Goal: Task Accomplishment & Management: Complete application form

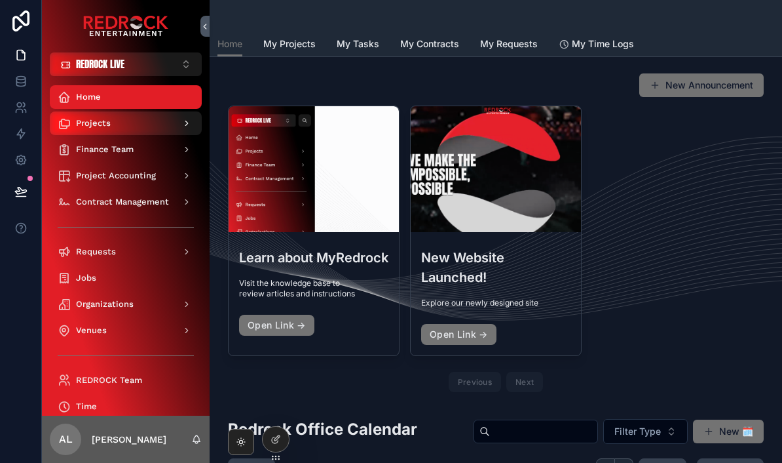
click at [83, 134] on link "Projects" at bounding box center [126, 123] width 152 height 24
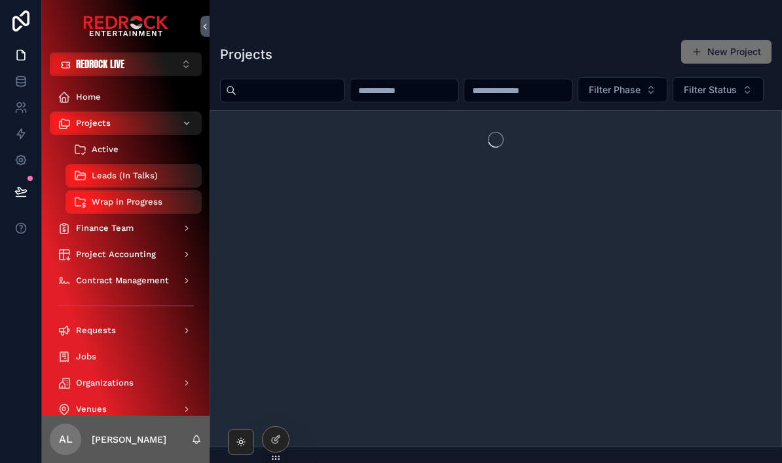
click at [102, 152] on span "Active" at bounding box center [105, 149] width 27 height 10
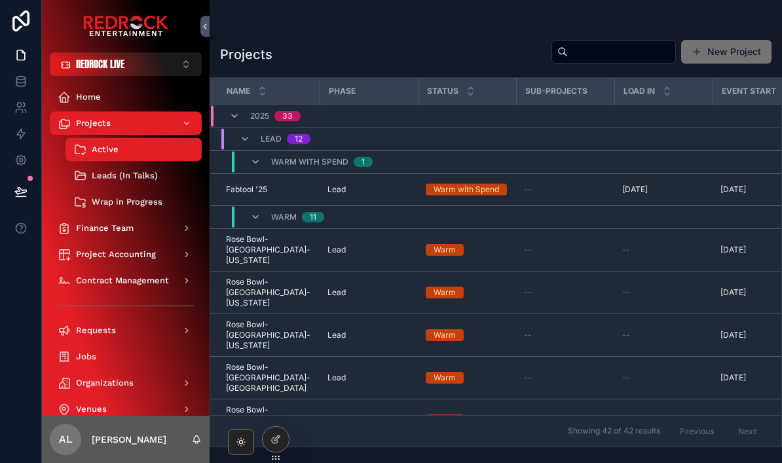
click at [604, 45] on input "scrollable content" at bounding box center [621, 52] width 107 height 18
type input "*********"
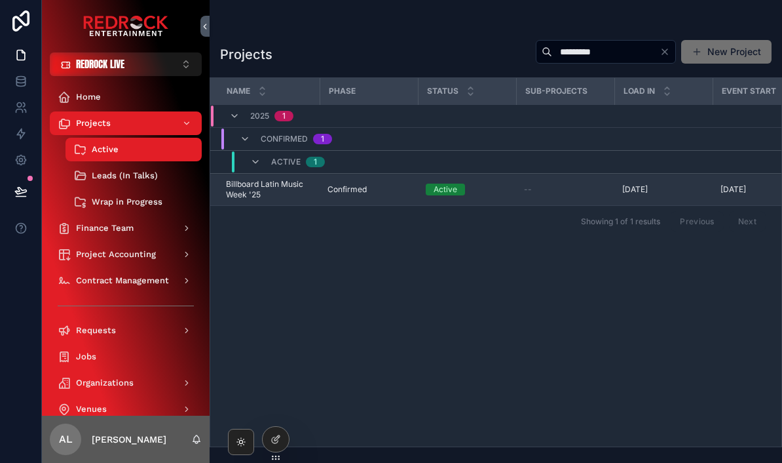
click at [294, 182] on span "Billboard Latin Music Week '25" at bounding box center [269, 189] width 86 height 21
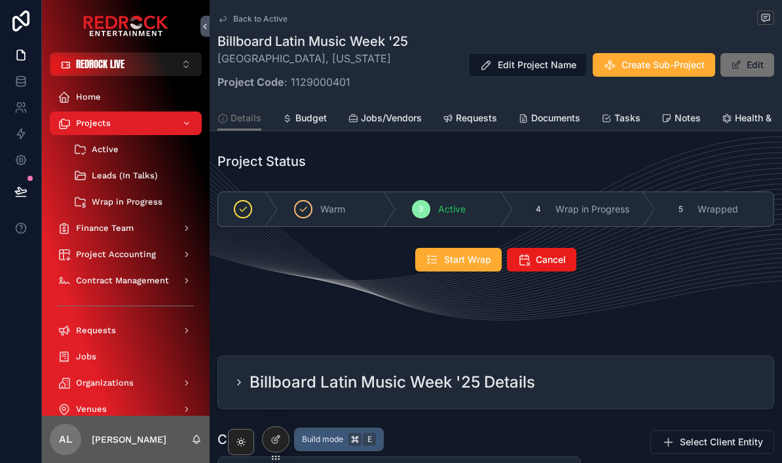
click at [316, 435] on span "Build mode" at bounding box center [322, 439] width 41 height 10
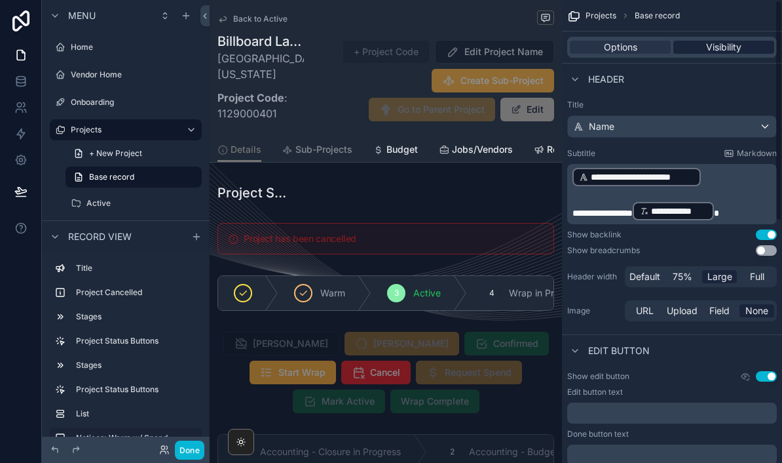
click at [727, 43] on span "Visibility" at bounding box center [723, 47] width 35 height 13
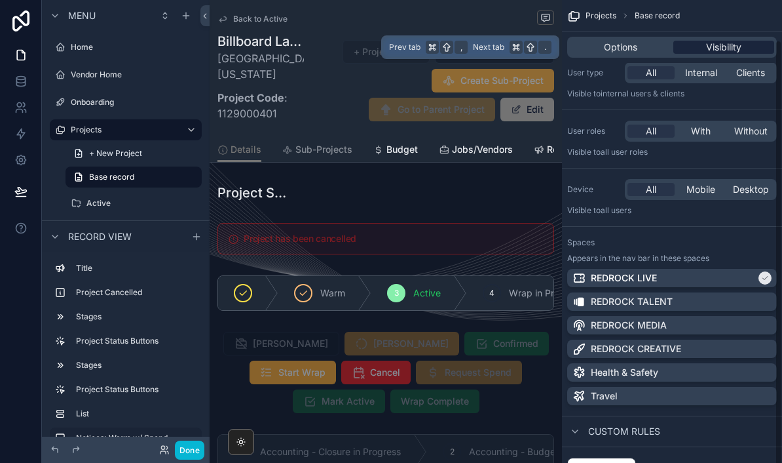
scroll to position [47, 0]
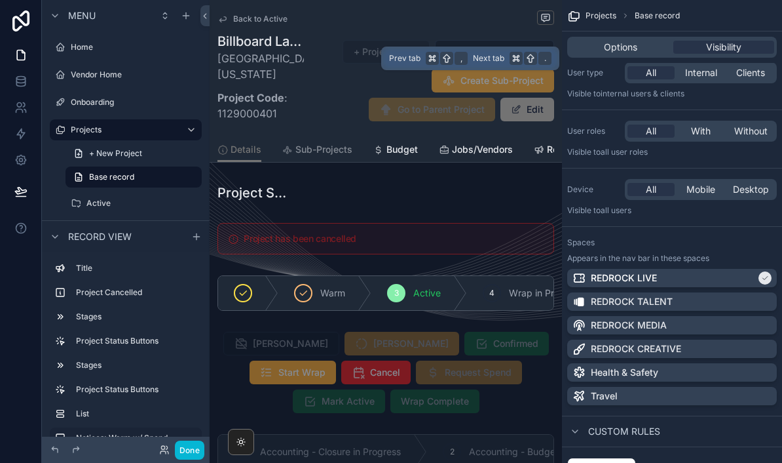
click at [585, 423] on div "Custom rules" at bounding box center [613, 431] width 93 height 16
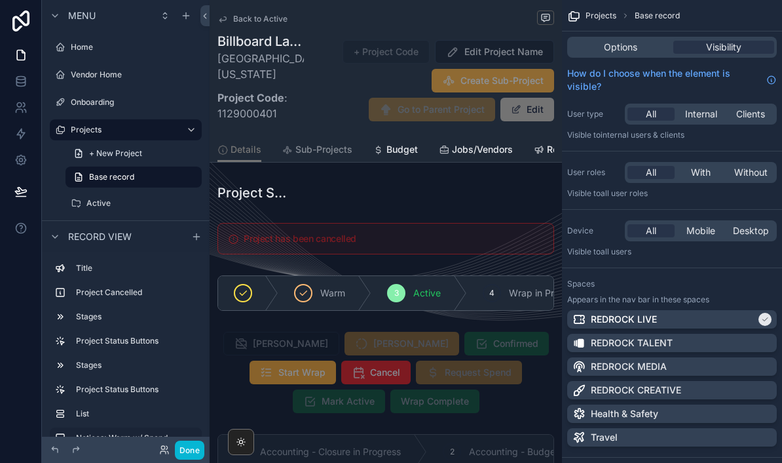
click at [624, 462] on span "Custom rules" at bounding box center [624, 472] width 72 height 13
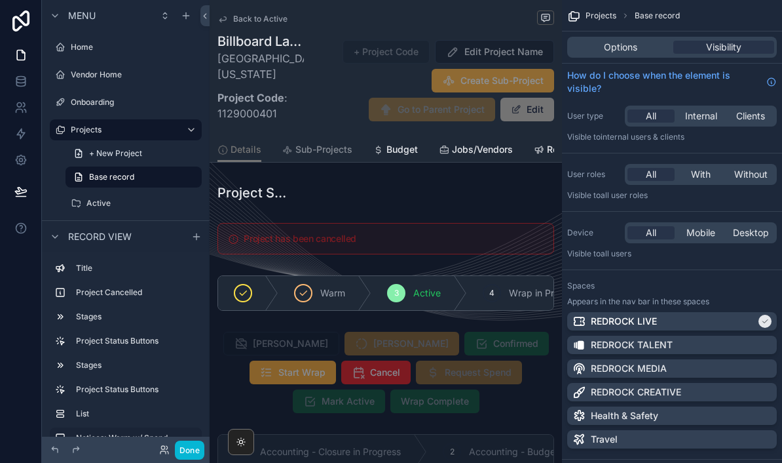
scroll to position [0, 0]
click at [636, 41] on span "Options" at bounding box center [620, 47] width 33 height 13
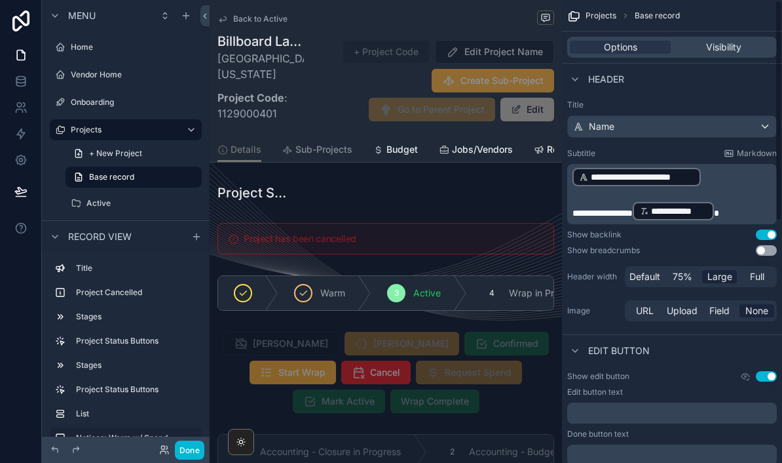
click at [185, 454] on button "Done" at bounding box center [189, 449] width 29 height 19
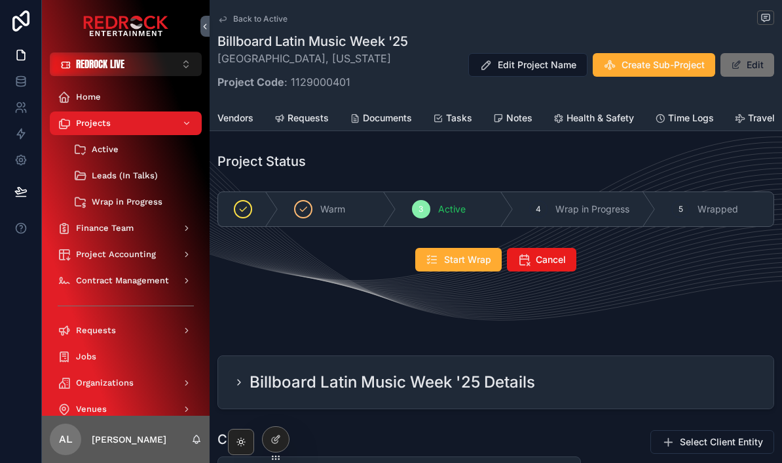
scroll to position [0, 168]
click at [747, 124] on link "Travel" at bounding box center [756, 119] width 40 height 26
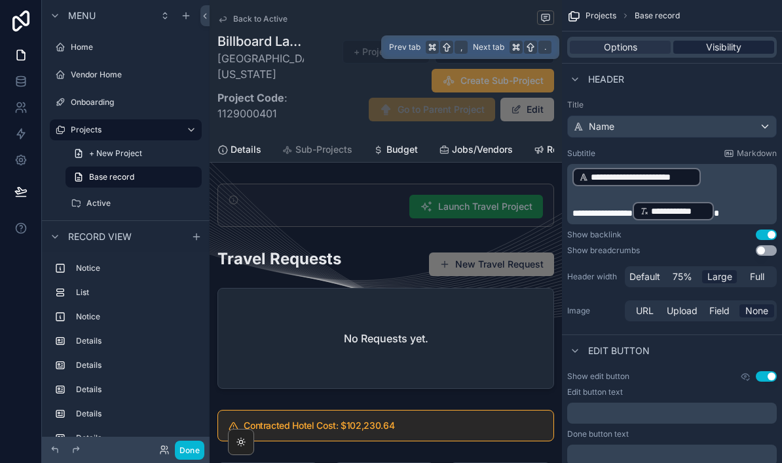
click at [738, 48] on span "Visibility" at bounding box center [723, 47] width 35 height 13
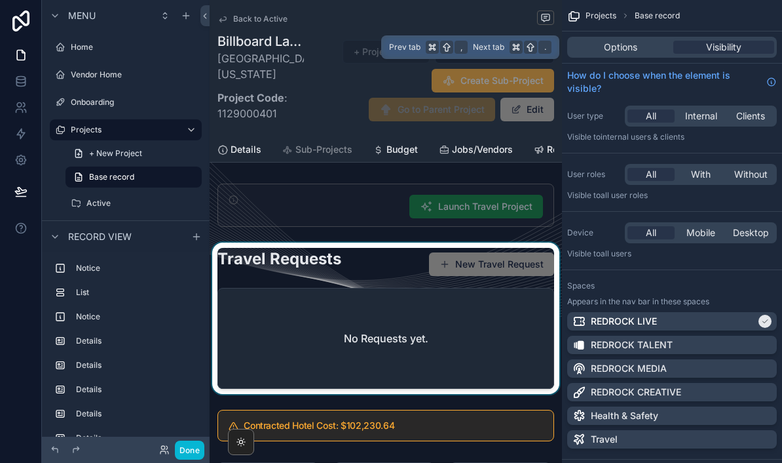
click at [282, 285] on div "scrollable content" at bounding box center [386, 317] width 353 height 151
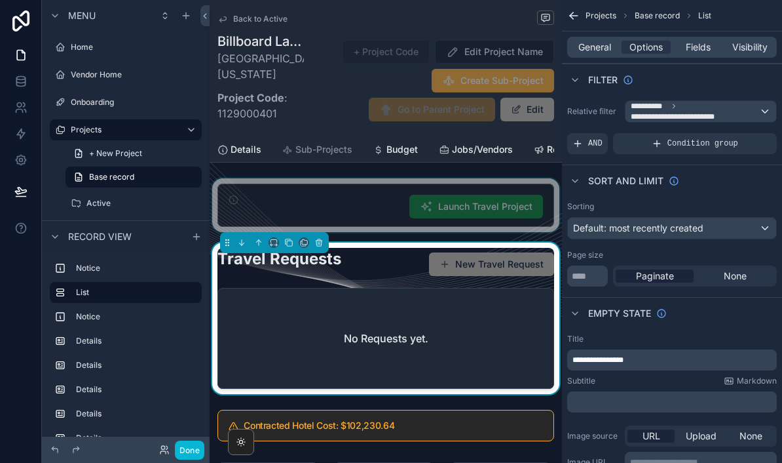
click at [308, 180] on div "scrollable content" at bounding box center [386, 205] width 353 height 54
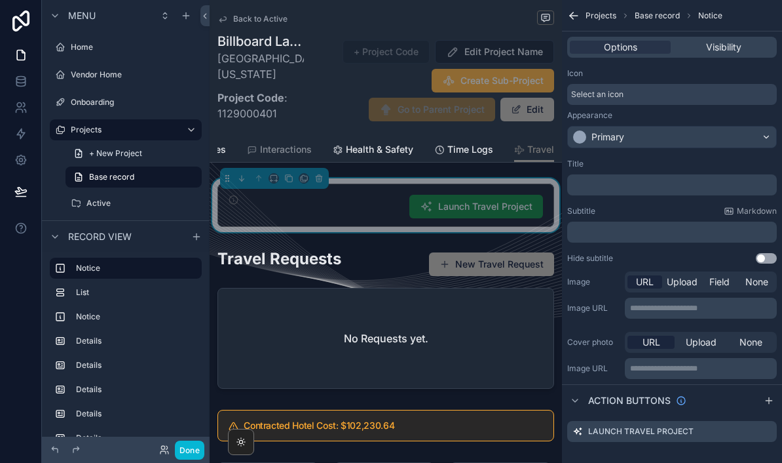
scroll to position [0, 565]
click at [535, 155] on span "Travel" at bounding box center [541, 149] width 27 height 13
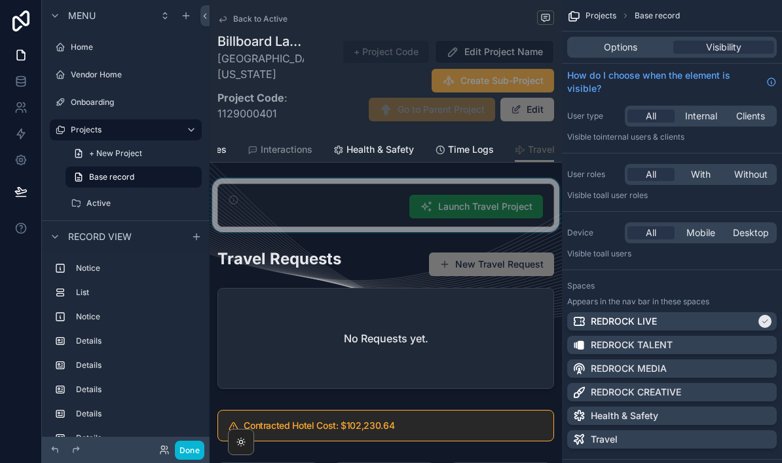
click at [539, 145] on span "Travel" at bounding box center [541, 149] width 27 height 13
click at [646, 46] on div "Options" at bounding box center [620, 47] width 101 height 13
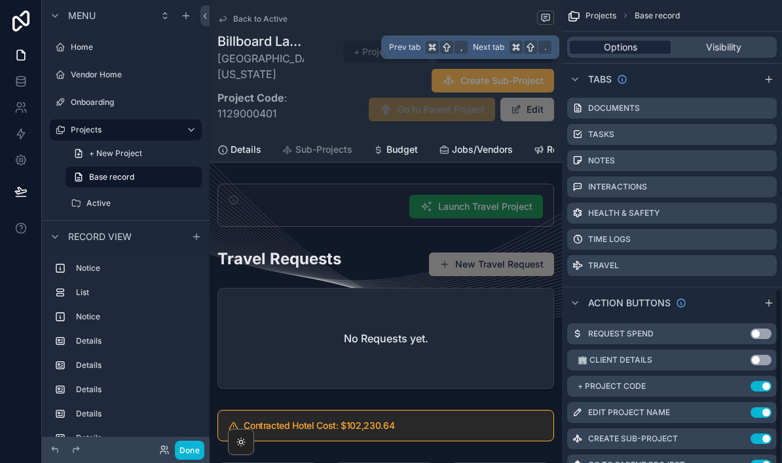
scroll to position [665, 0]
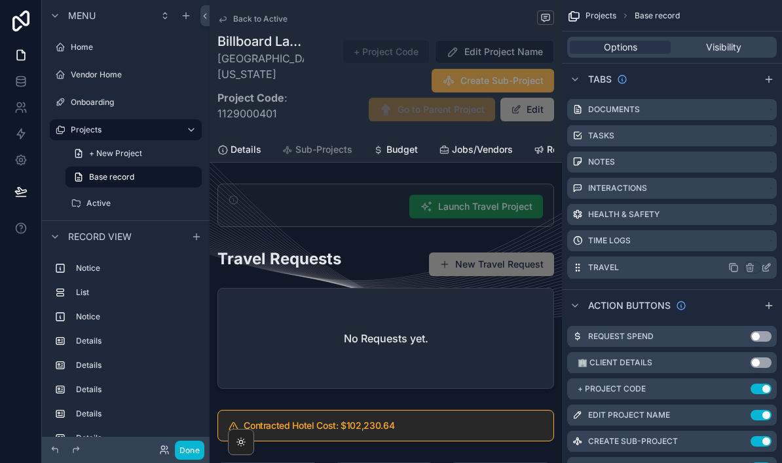
click at [697, 265] on div "Travel" at bounding box center [672, 267] width 210 height 22
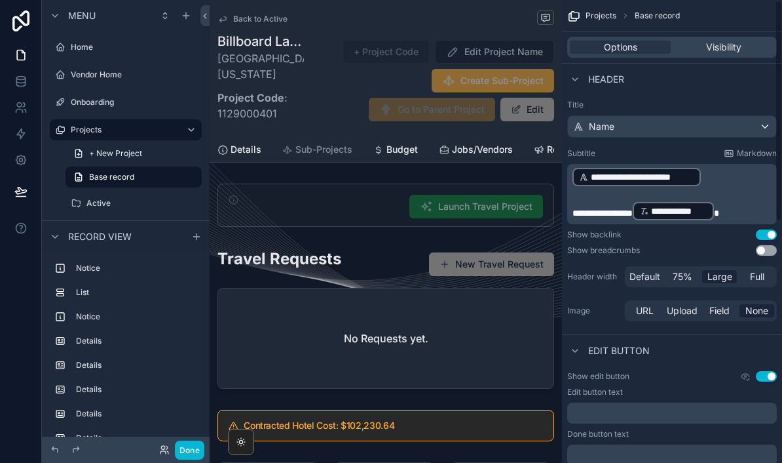
scroll to position [0, 0]
click at [738, 49] on span "Visibility" at bounding box center [723, 47] width 35 height 13
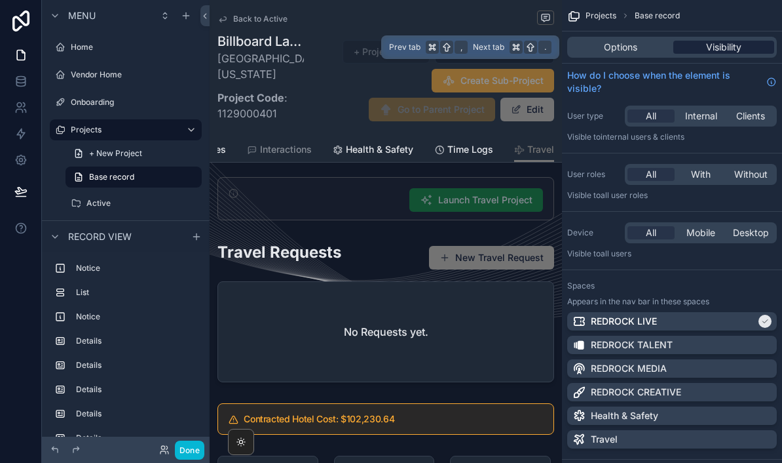
scroll to position [0, 565]
click at [289, 134] on div "Back to Active Billboard Latin Music Week '25 Miami Beach, Florida Project Code…" at bounding box center [386, 68] width 337 height 137
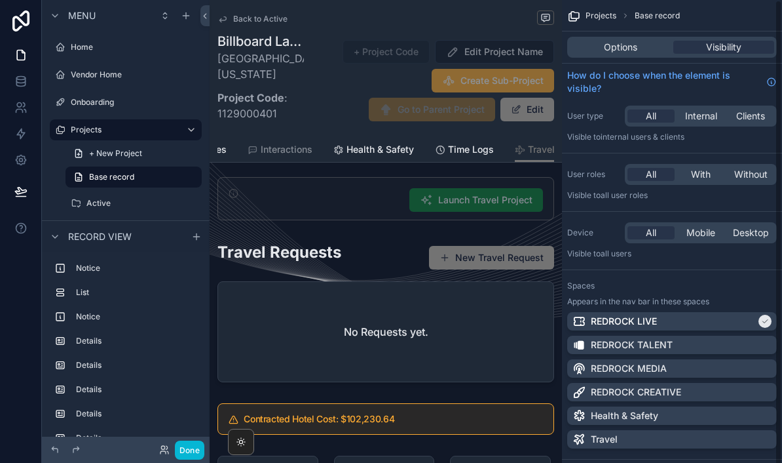
scroll to position [0, 0]
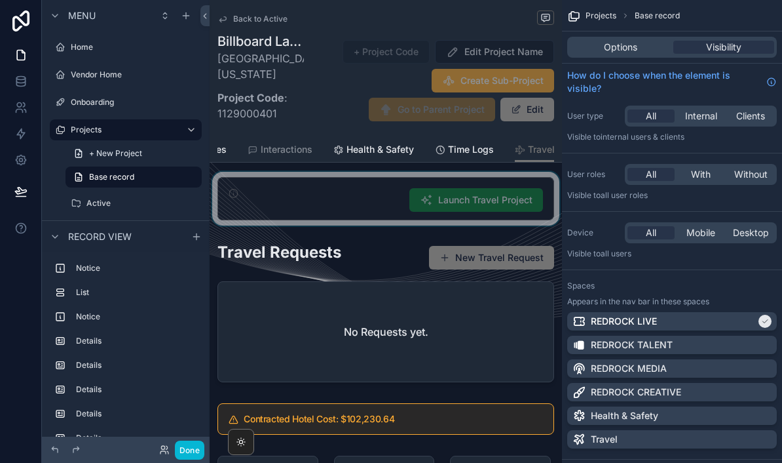
click at [335, 212] on div "scrollable content" at bounding box center [386, 199] width 353 height 54
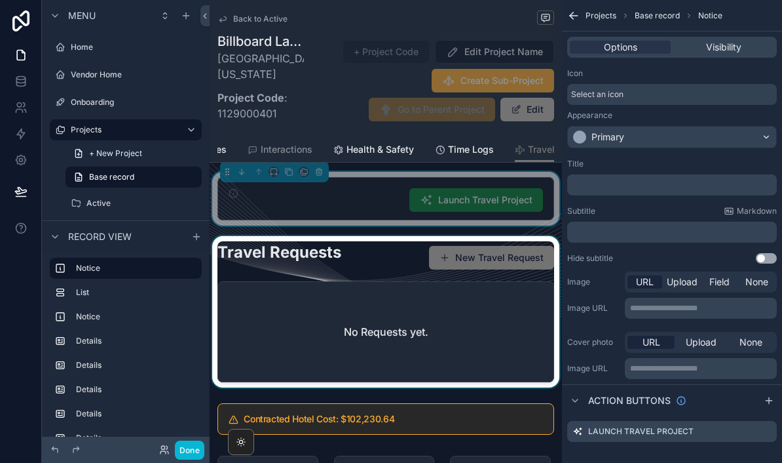
click at [375, 258] on div "scrollable content" at bounding box center [386, 311] width 353 height 151
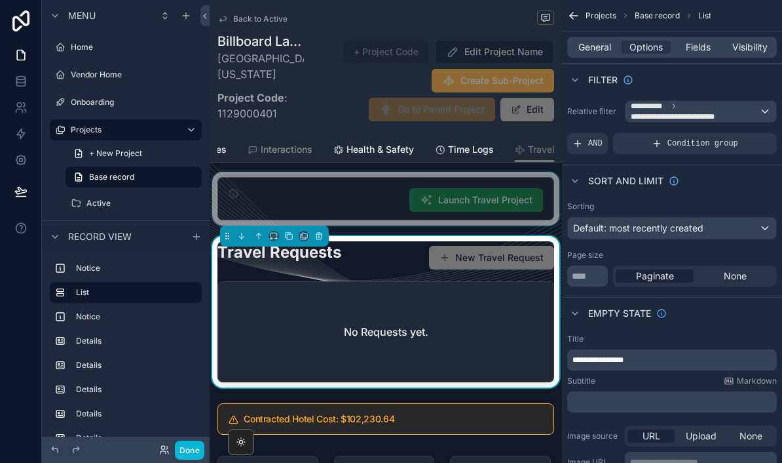
click at [214, 172] on div "scrollable content" at bounding box center [386, 199] width 353 height 54
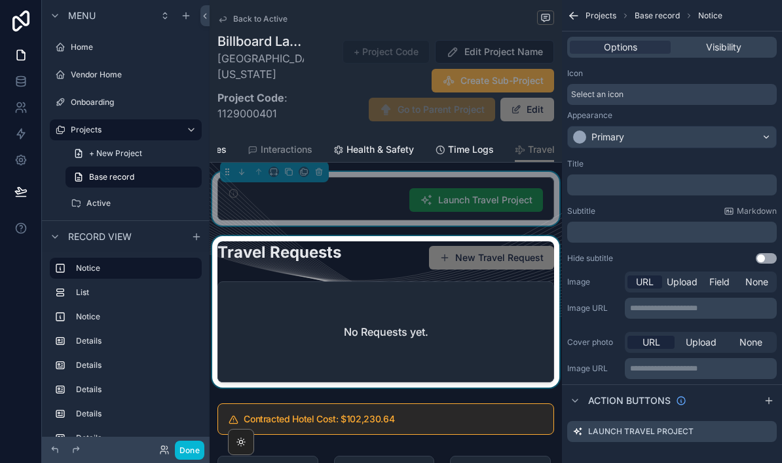
click at [252, 269] on div "scrollable content" at bounding box center [386, 311] width 353 height 151
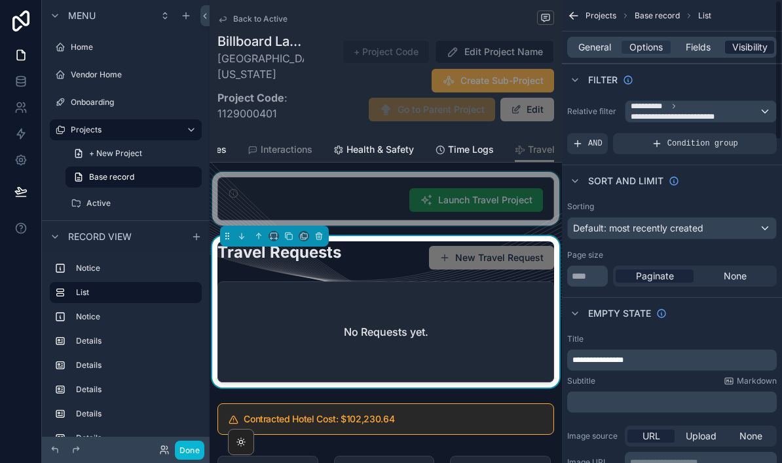
click at [750, 44] on span "Visibility" at bounding box center [750, 47] width 35 height 13
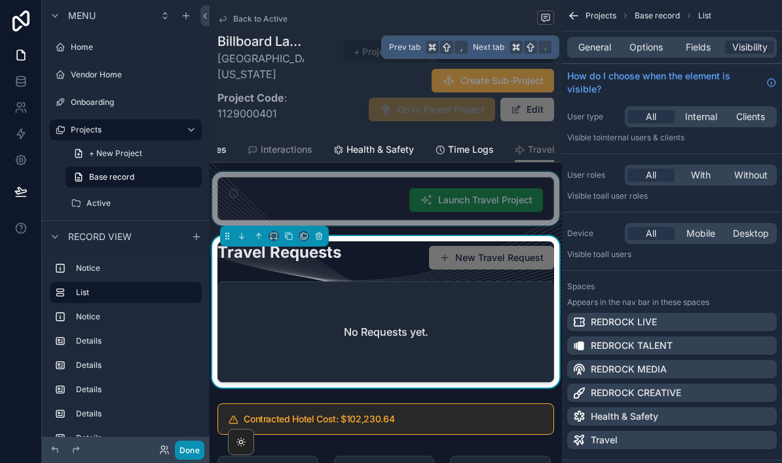
click at [186, 453] on button "Done" at bounding box center [189, 449] width 29 height 19
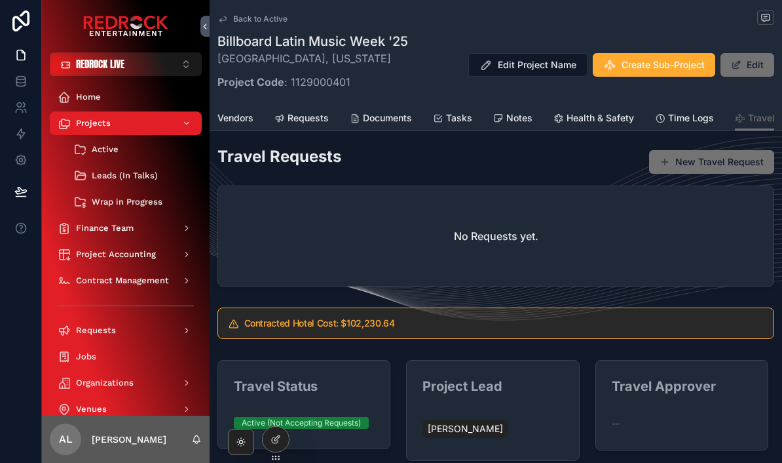
scroll to position [0, 168]
click at [752, 115] on span "Travel" at bounding box center [762, 117] width 27 height 13
click at [752, 116] on span "Travel" at bounding box center [762, 117] width 27 height 13
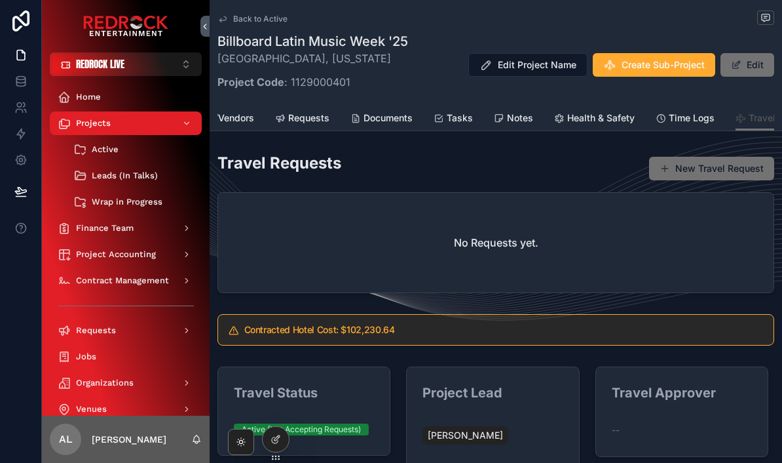
click at [749, 124] on link "Travel" at bounding box center [756, 118] width 40 height 25
click at [749, 124] on span "Travel" at bounding box center [762, 117] width 27 height 13
click at [263, 402] on div "Travel Status" at bounding box center [304, 398] width 140 height 31
click at [261, 448] on form "Travel Status Active (Not Accepting Requests)" at bounding box center [304, 411] width 172 height 88
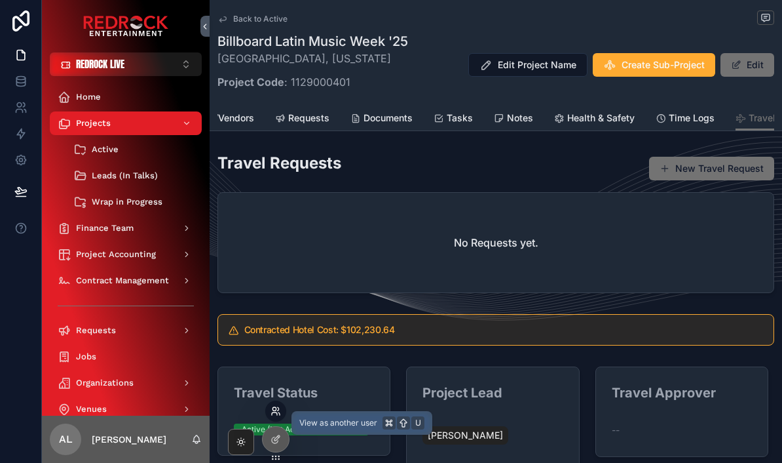
click at [276, 409] on icon at bounding box center [274, 408] width 3 height 3
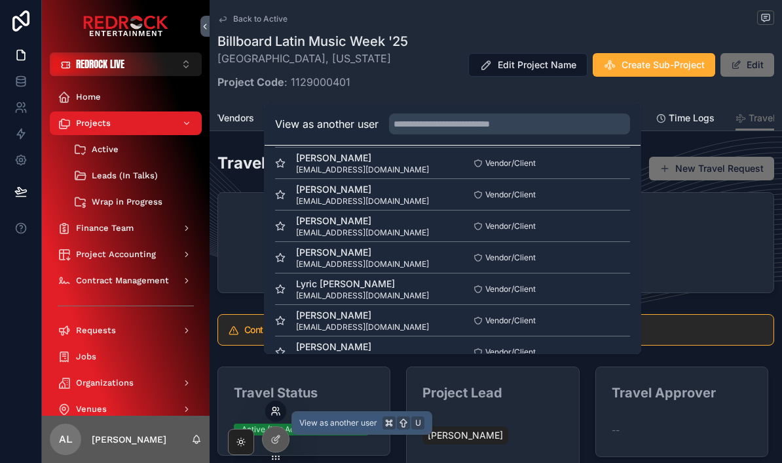
scroll to position [42, 0]
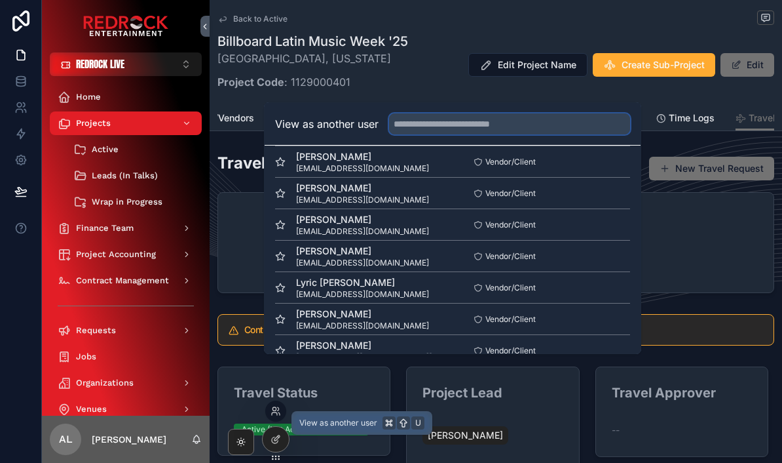
click at [513, 134] on input "text" at bounding box center [509, 123] width 241 height 21
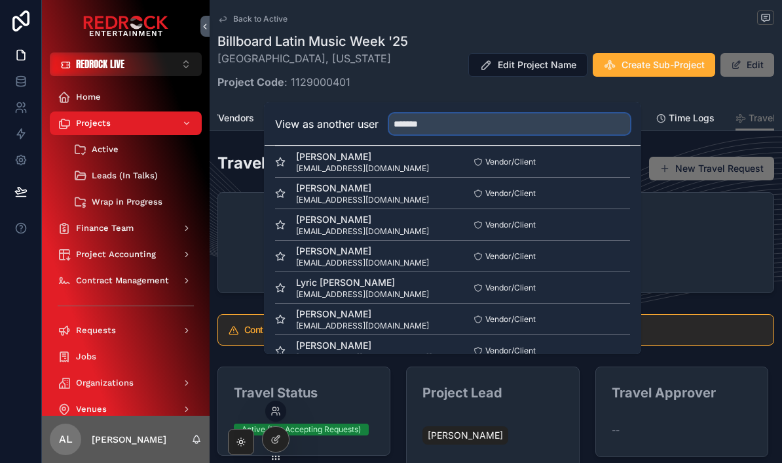
scroll to position [0, 0]
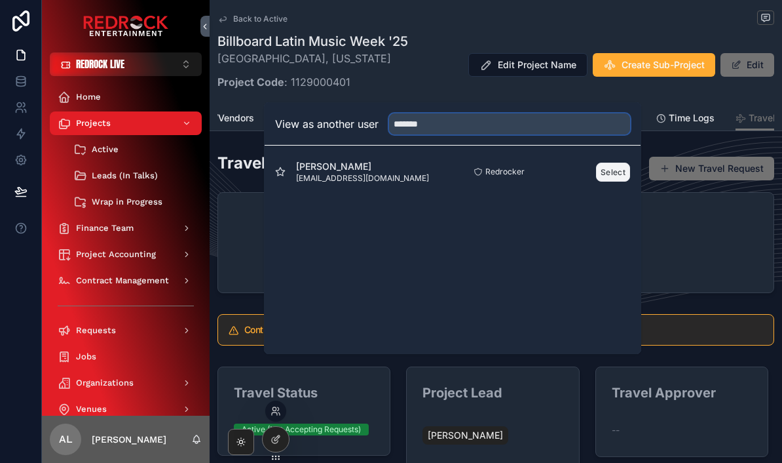
type input "*******"
click at [613, 181] on button "Select" at bounding box center [613, 171] width 34 height 19
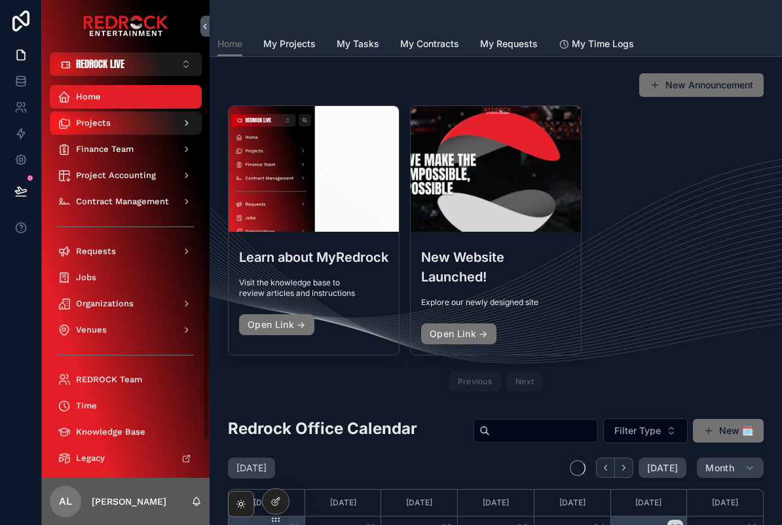
click at [88, 122] on span "Projects" at bounding box center [93, 123] width 35 height 10
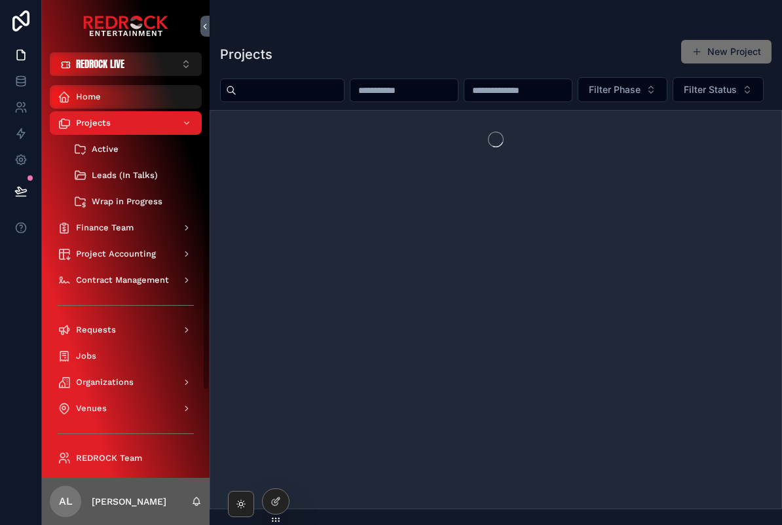
click at [73, 98] on div "Home" at bounding box center [126, 96] width 136 height 21
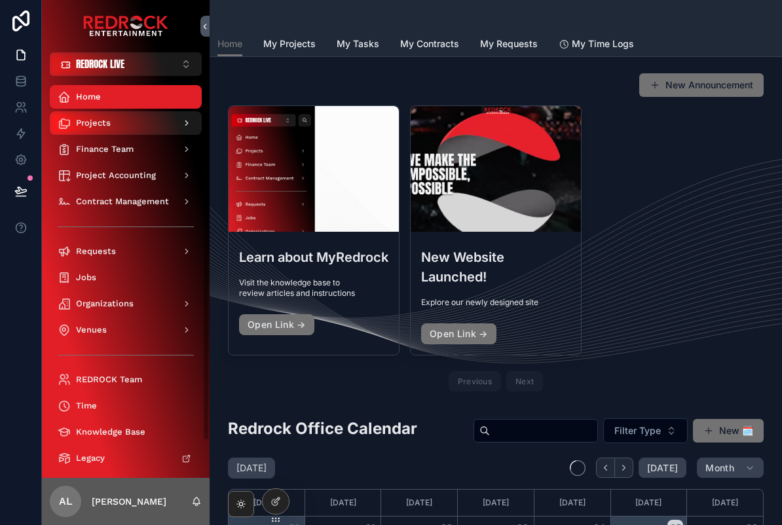
click at [73, 126] on div "Projects" at bounding box center [126, 123] width 136 height 21
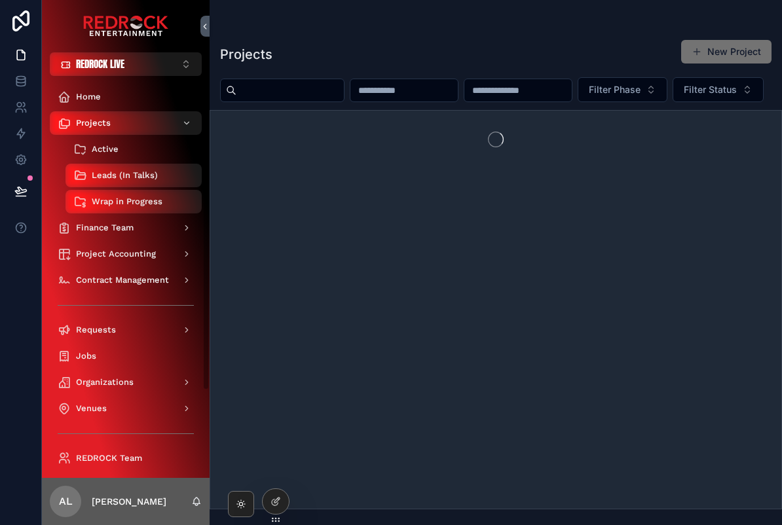
click at [88, 149] on div "Active" at bounding box center [133, 149] width 121 height 21
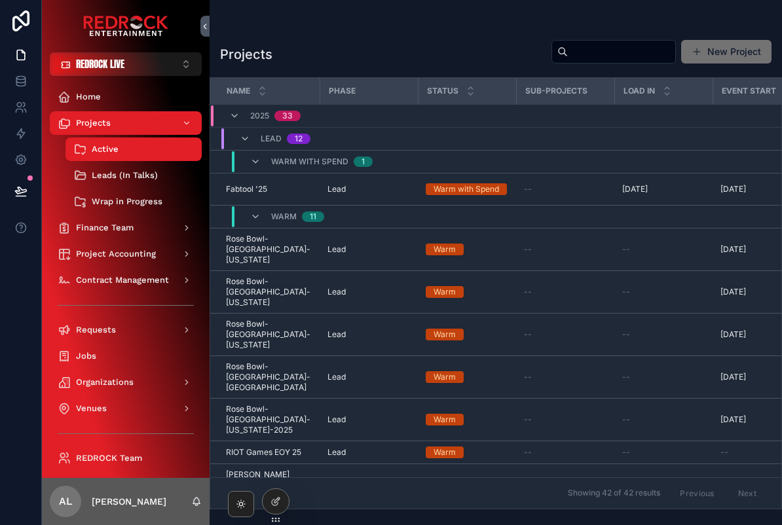
click at [588, 58] on input "scrollable content" at bounding box center [621, 52] width 107 height 18
type input "*********"
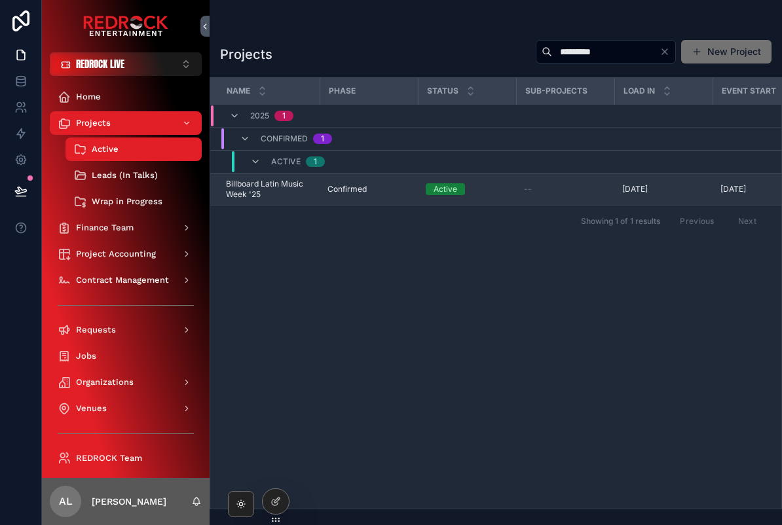
click at [252, 188] on span "Billboard Latin Music Week '25" at bounding box center [269, 189] width 86 height 21
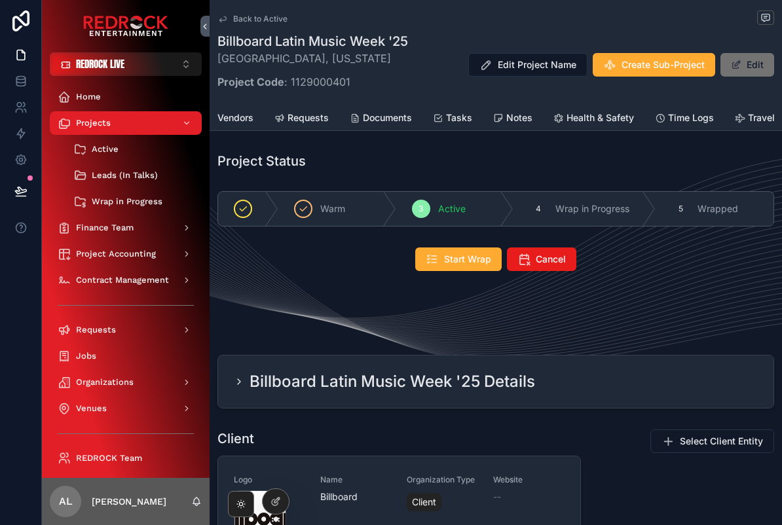
scroll to position [0, 168]
click at [272, 474] on icon at bounding box center [276, 473] width 10 height 10
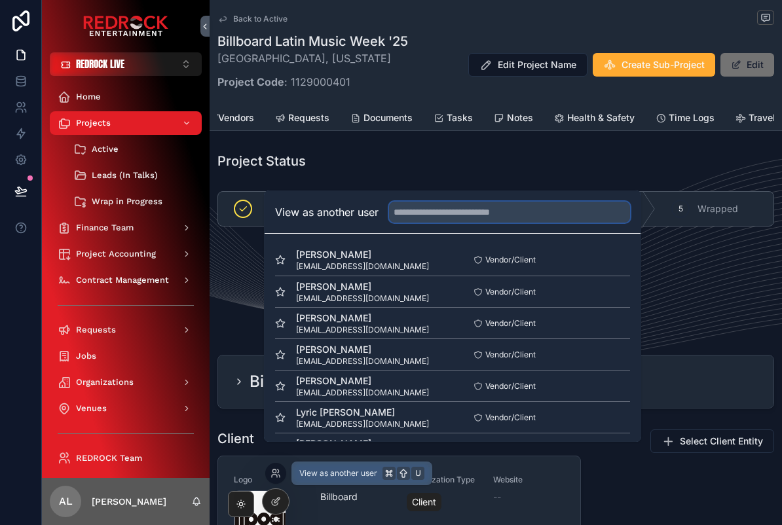
click at [430, 223] on input "text" at bounding box center [509, 212] width 241 height 21
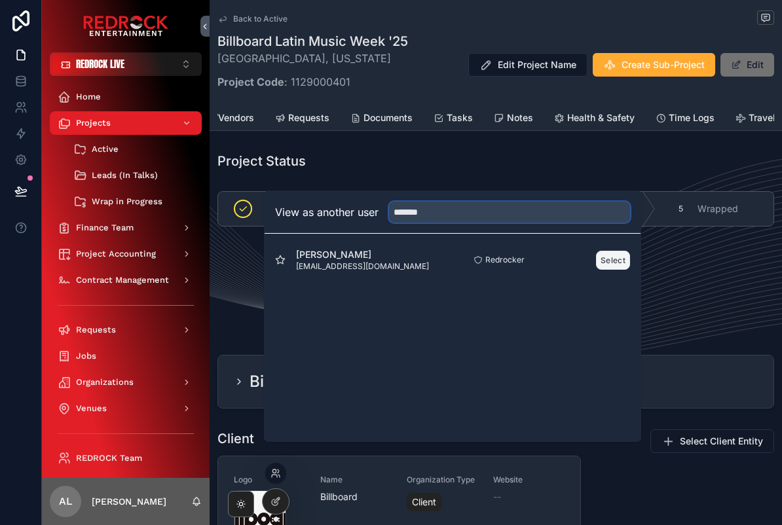
type input "*******"
click at [621, 270] on button "Select" at bounding box center [613, 260] width 34 height 19
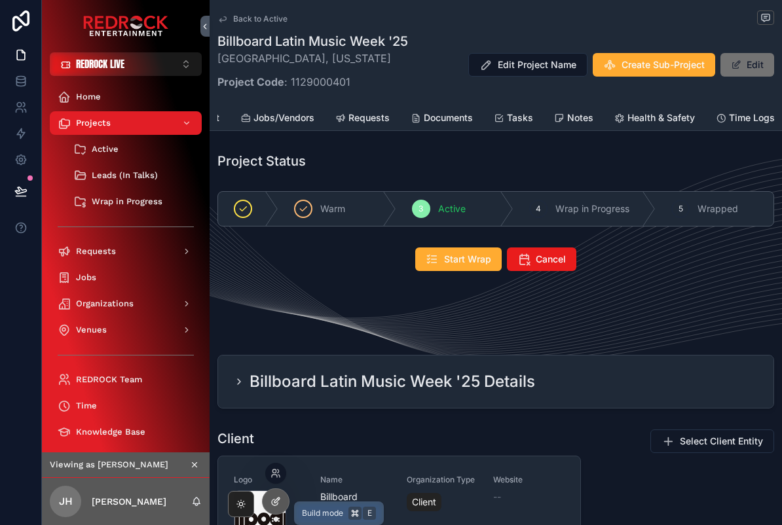
scroll to position [0, 107]
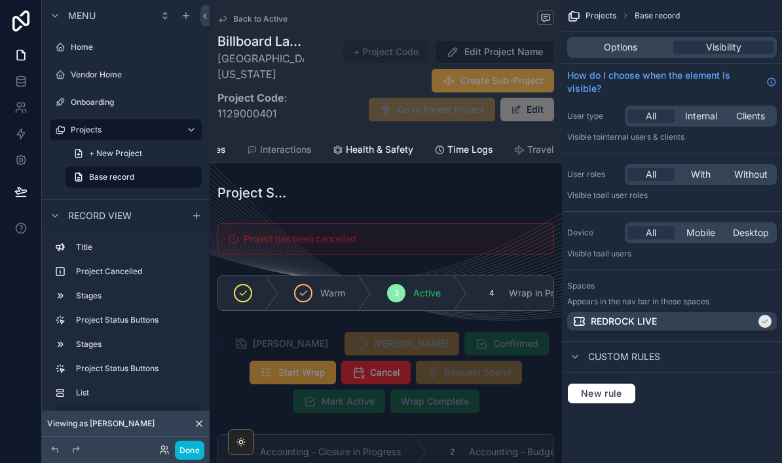
scroll to position [0, 565]
click at [515, 151] on icon "scrollable content" at bounding box center [520, 150] width 10 height 10
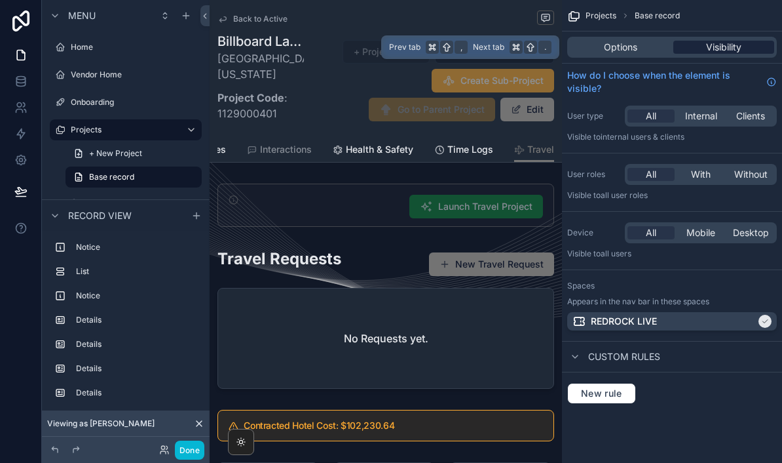
scroll to position [0, 565]
click at [645, 42] on div "Options" at bounding box center [620, 47] width 101 height 13
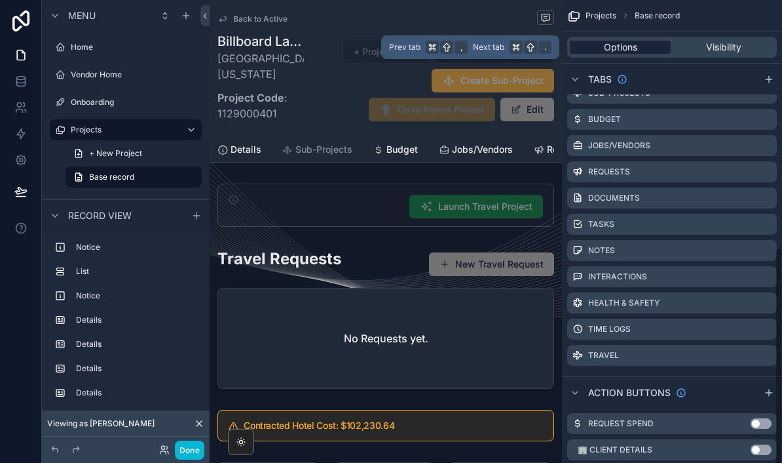
scroll to position [620, 0]
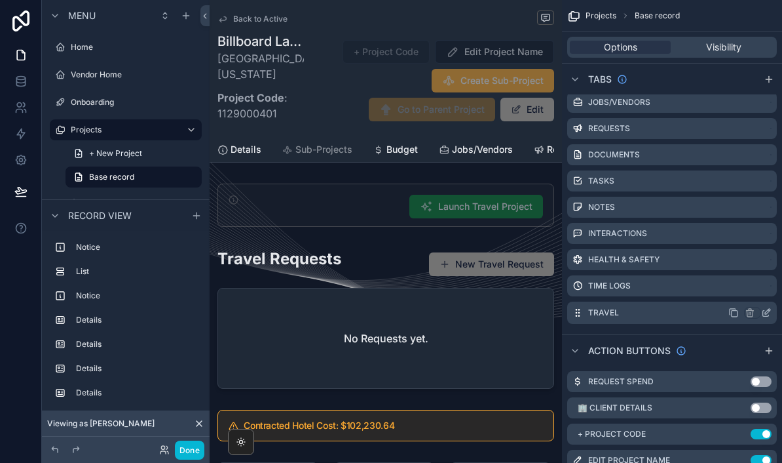
click at [770, 315] on icon "scrollable content" at bounding box center [766, 312] width 10 height 10
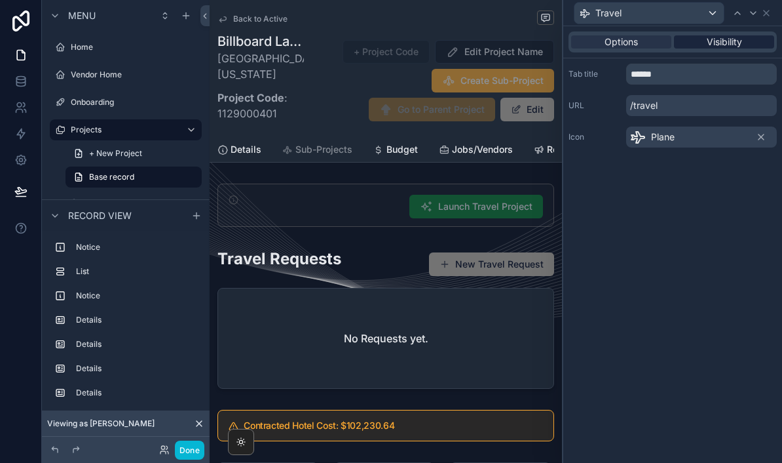
click at [738, 47] on span "Visibility" at bounding box center [724, 41] width 35 height 13
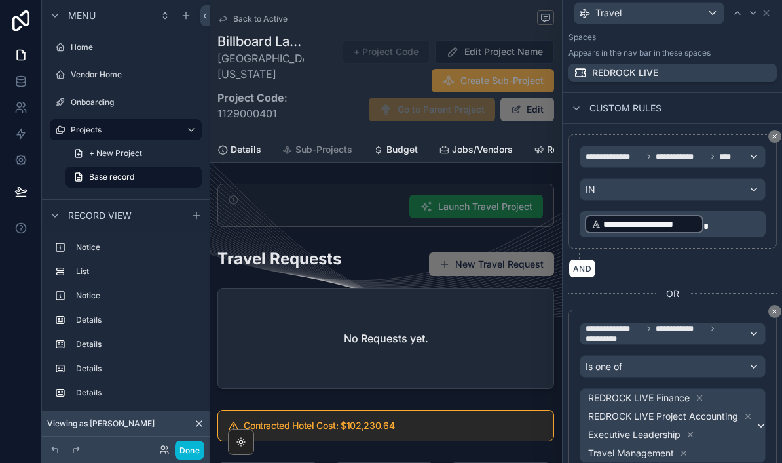
scroll to position [244, 0]
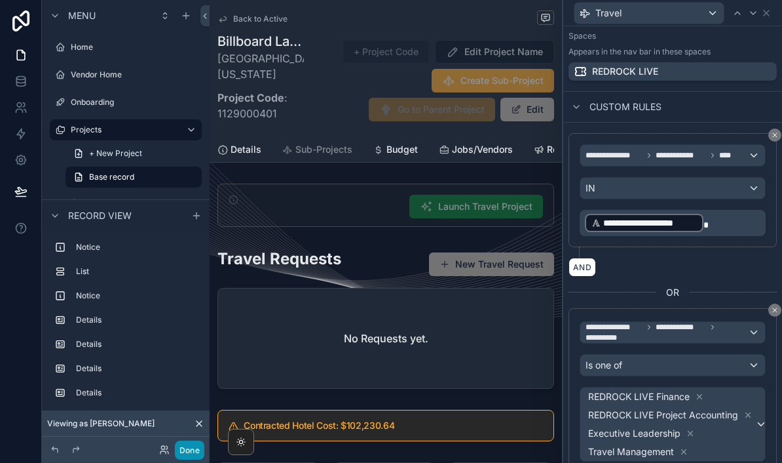
click at [187, 448] on button "Done" at bounding box center [189, 449] width 29 height 19
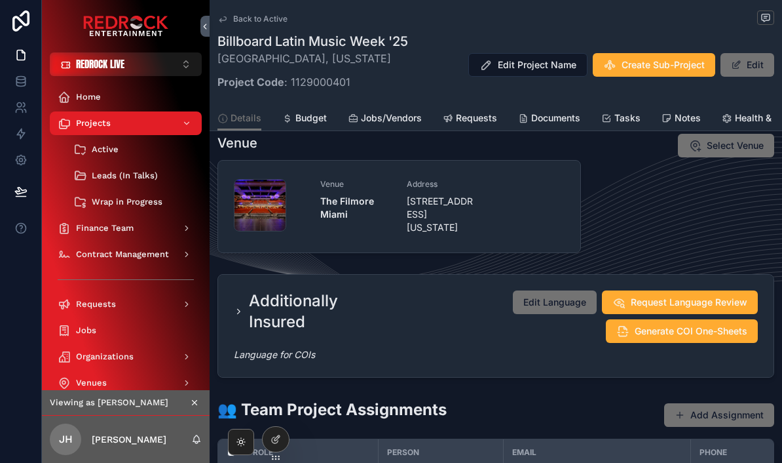
scroll to position [651, 0]
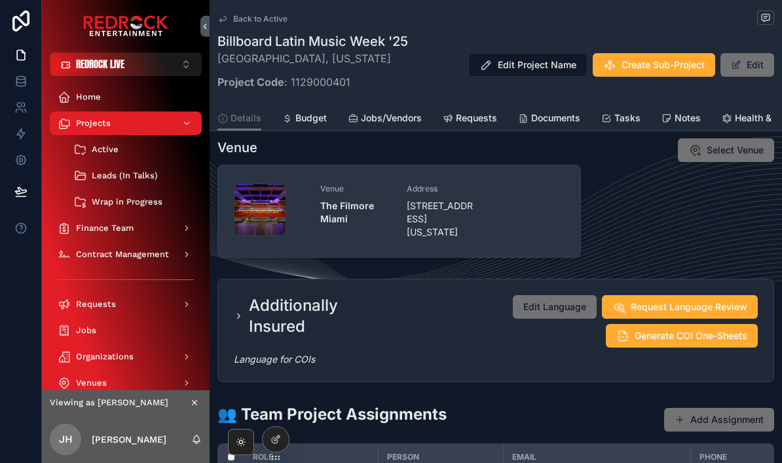
click at [377, 235] on div "Venue The Filmore Miami" at bounding box center [355, 210] width 71 height 55
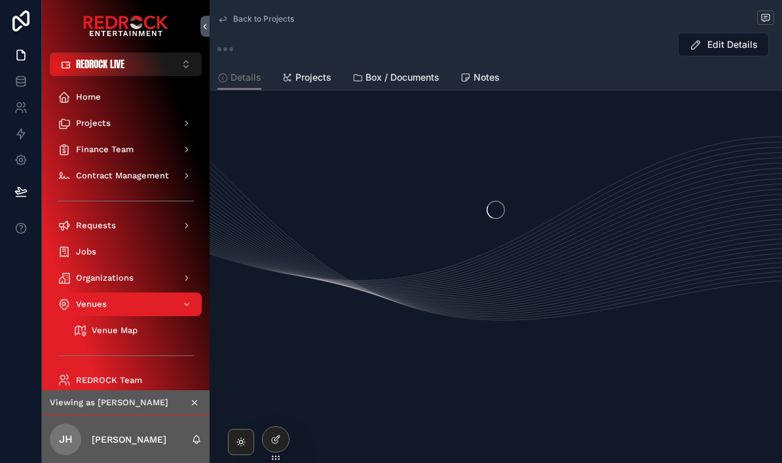
click at [347, 212] on div "scrollable content" at bounding box center [496, 209] width 573 height 207
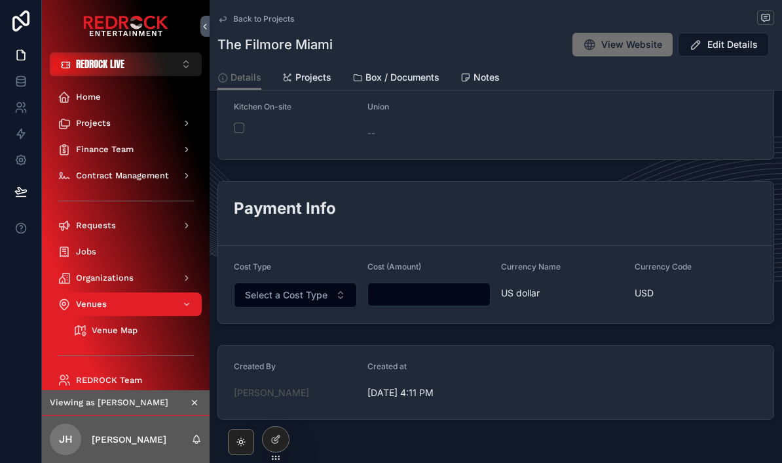
scroll to position [582, 0]
click at [255, 213] on h2 "Payment Info" at bounding box center [496, 209] width 524 height 22
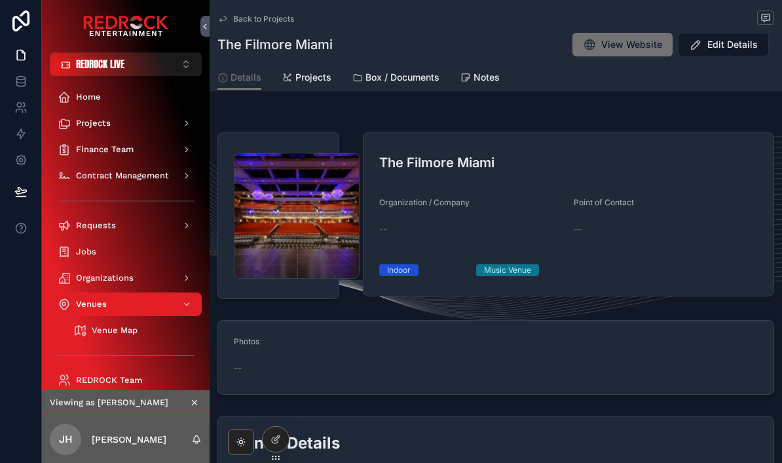
scroll to position [0, 0]
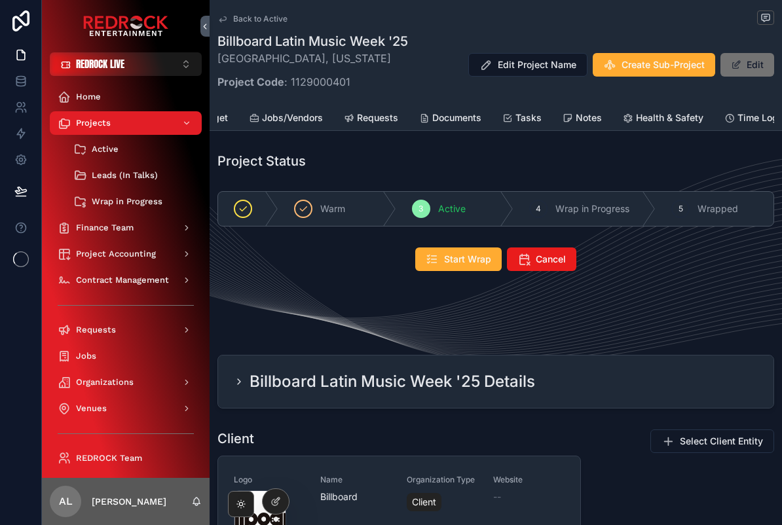
scroll to position [0, 186]
click at [757, 115] on span "Health & Safety" at bounding box center [768, 117] width 67 height 13
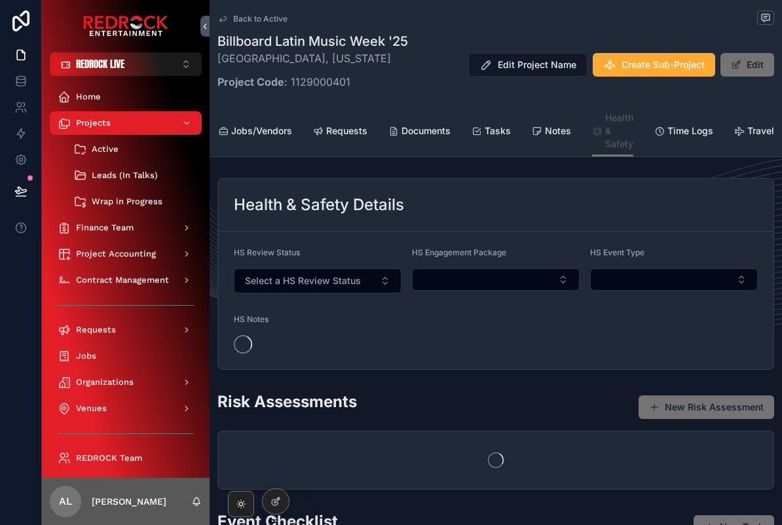
scroll to position [0, 129]
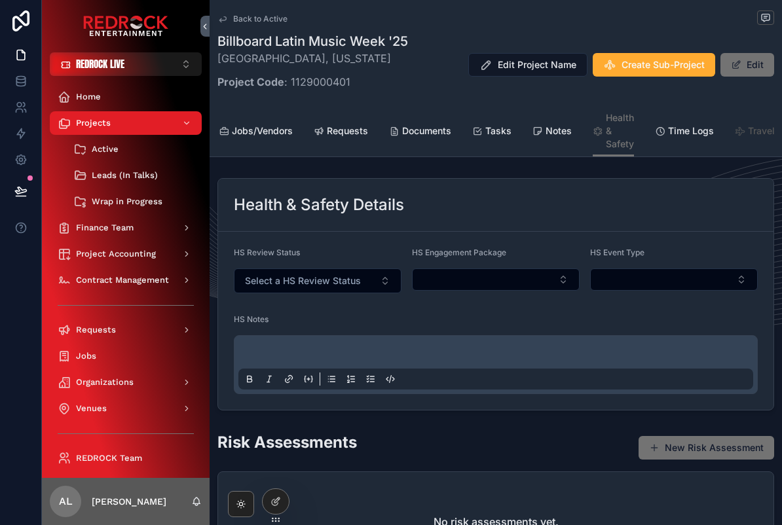
click at [766, 142] on link "Travel" at bounding box center [755, 132] width 40 height 26
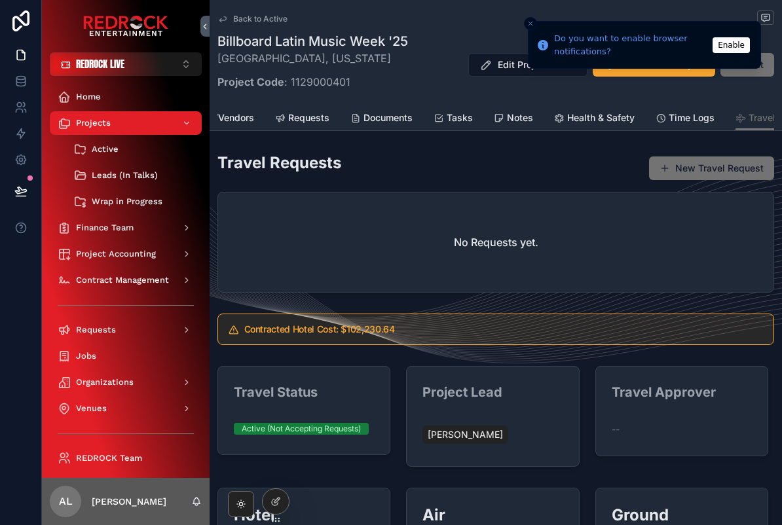
click at [731, 51] on button "Enable" at bounding box center [731, 45] width 37 height 16
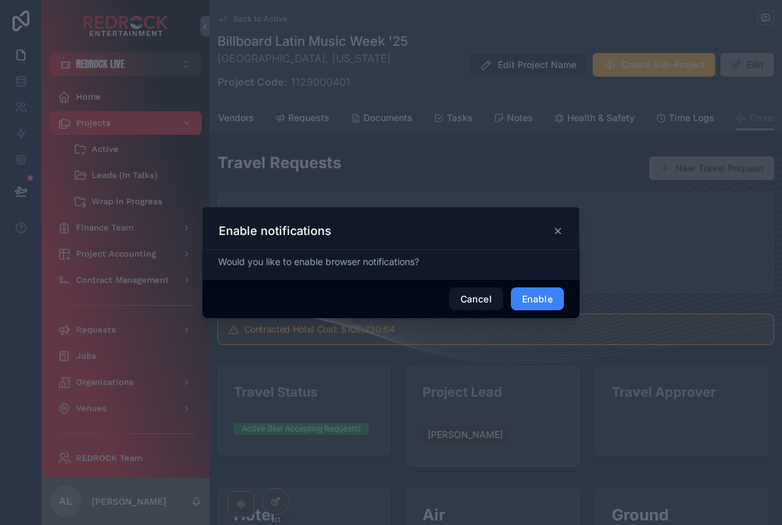
click at [553, 290] on button "Enable" at bounding box center [537, 300] width 53 height 24
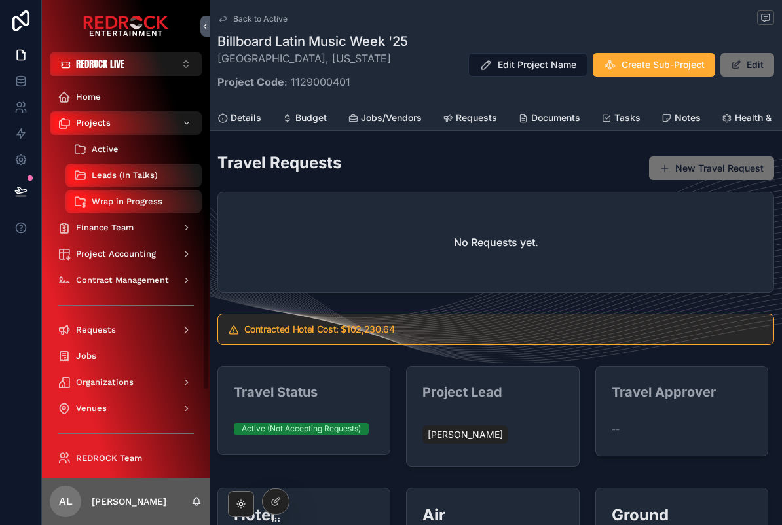
click at [99, 147] on span "Active" at bounding box center [105, 149] width 27 height 10
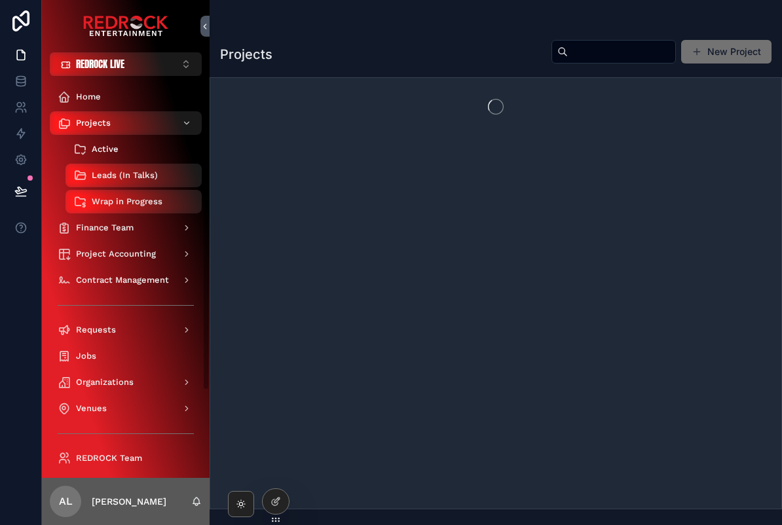
click at [99, 149] on span "Active" at bounding box center [105, 149] width 27 height 10
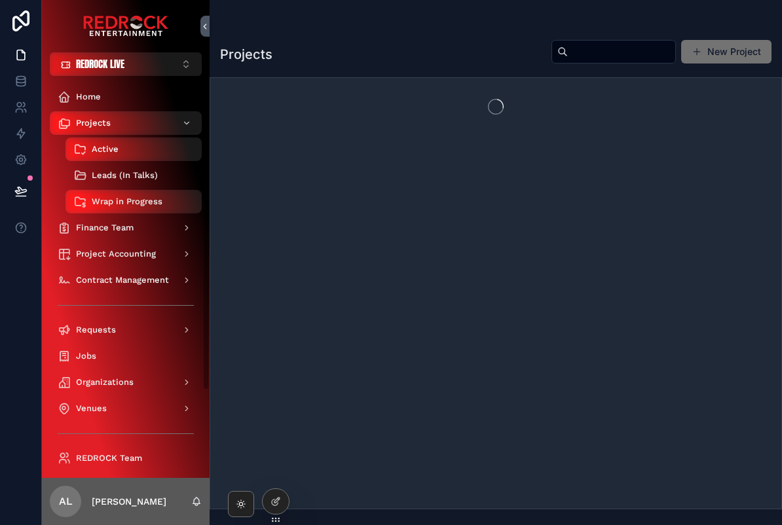
click at [94, 170] on div "Leads (In Talks)" at bounding box center [133, 175] width 121 height 21
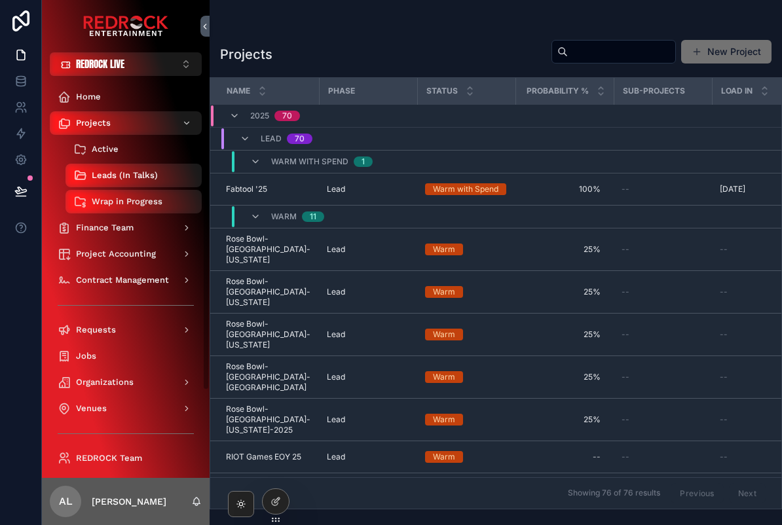
click at [109, 142] on div "Active" at bounding box center [133, 149] width 121 height 21
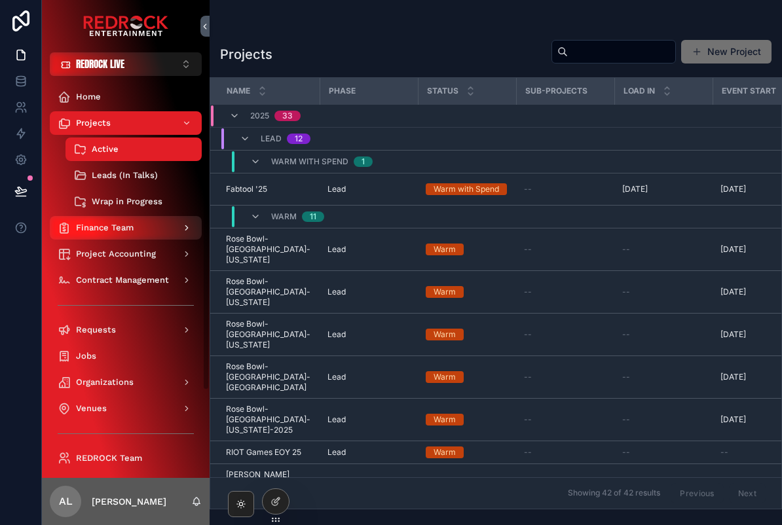
click at [92, 224] on span "Finance Team" at bounding box center [105, 228] width 58 height 10
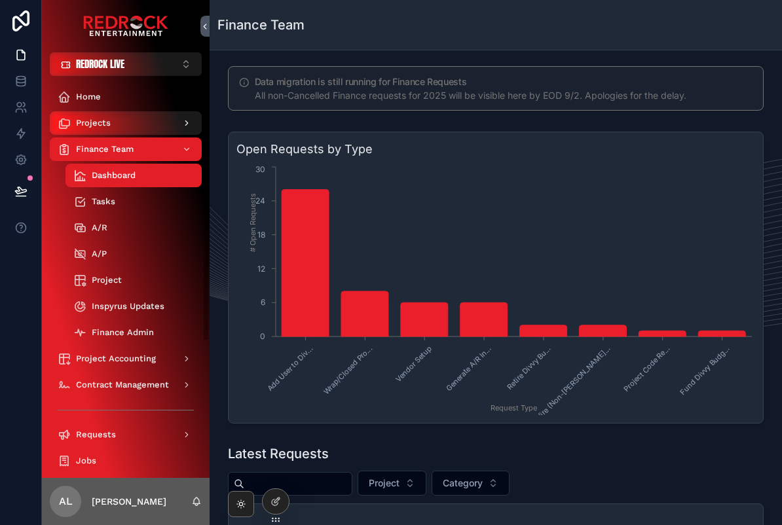
click at [85, 124] on span "Projects" at bounding box center [93, 123] width 35 height 10
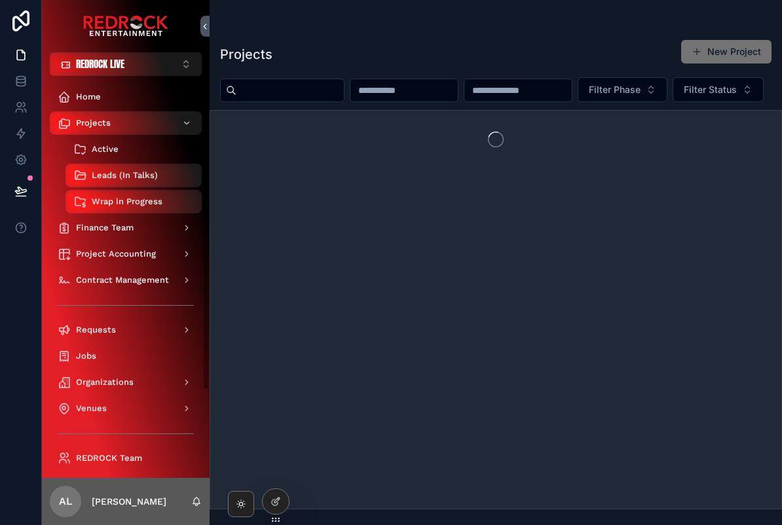
click at [100, 149] on span "Active" at bounding box center [105, 149] width 27 height 10
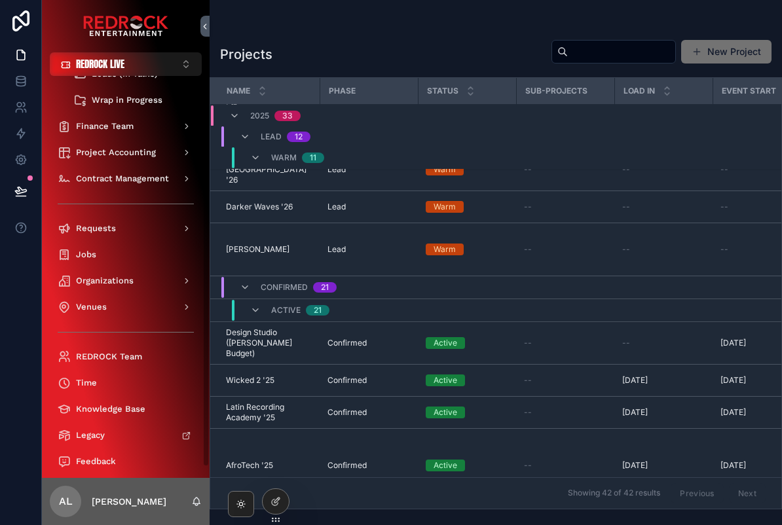
scroll to position [104, 0]
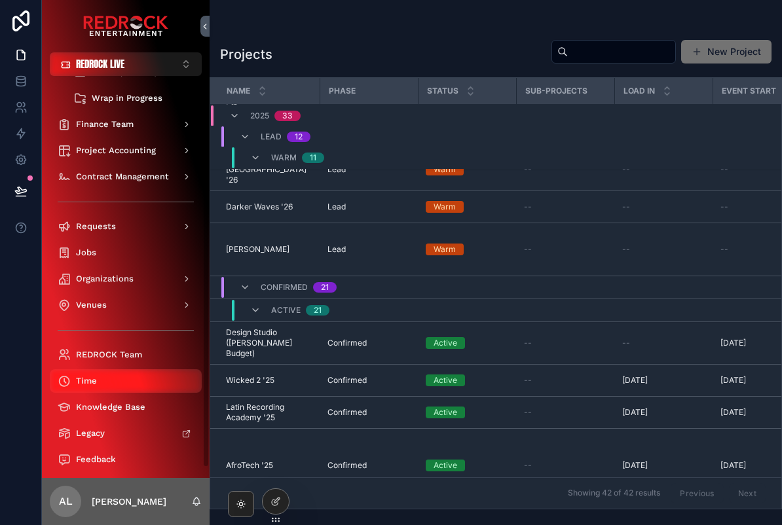
click at [67, 389] on div "Time" at bounding box center [126, 381] width 136 height 21
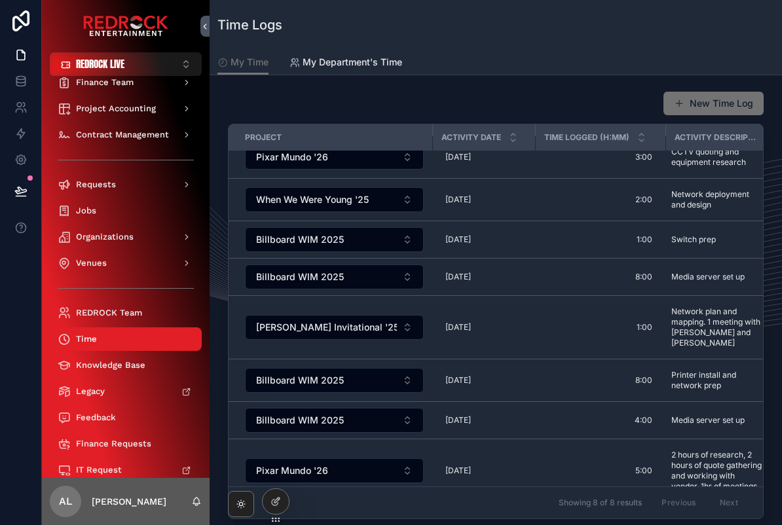
scroll to position [14, 0]
click at [732, 106] on button "New Time Log" at bounding box center [714, 104] width 100 height 24
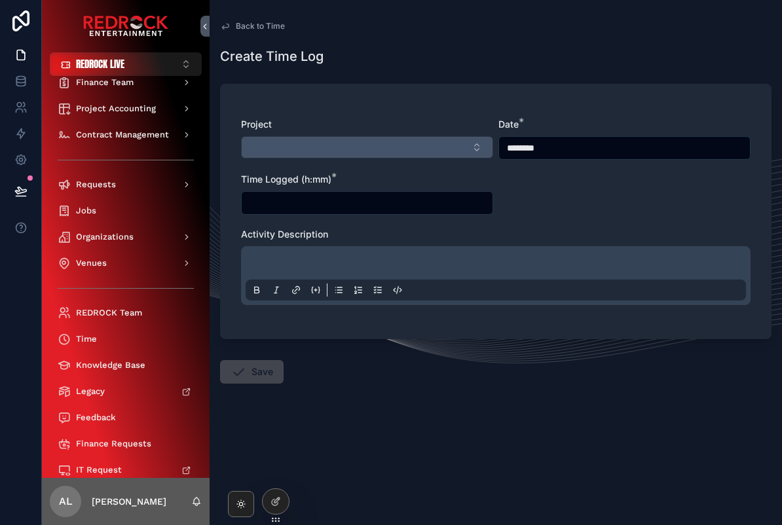
click at [267, 151] on button "Select Button" at bounding box center [367, 147] width 252 height 22
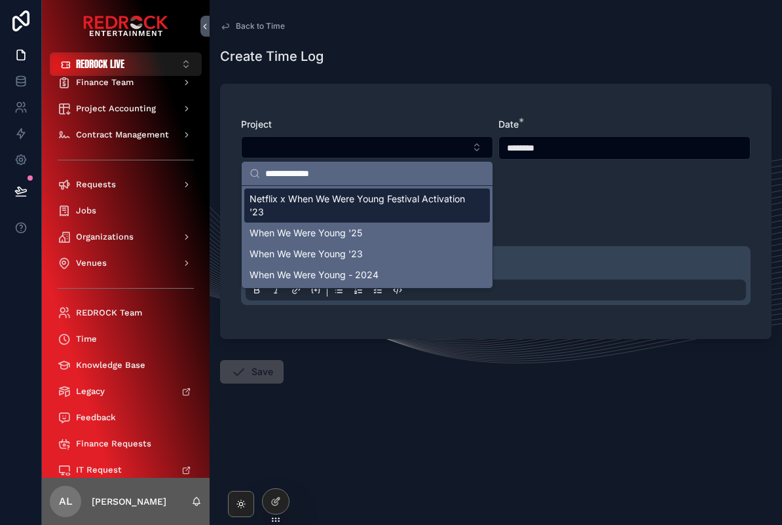
type input "**********"
click at [280, 232] on span "When We Were Young '25" at bounding box center [306, 233] width 113 height 13
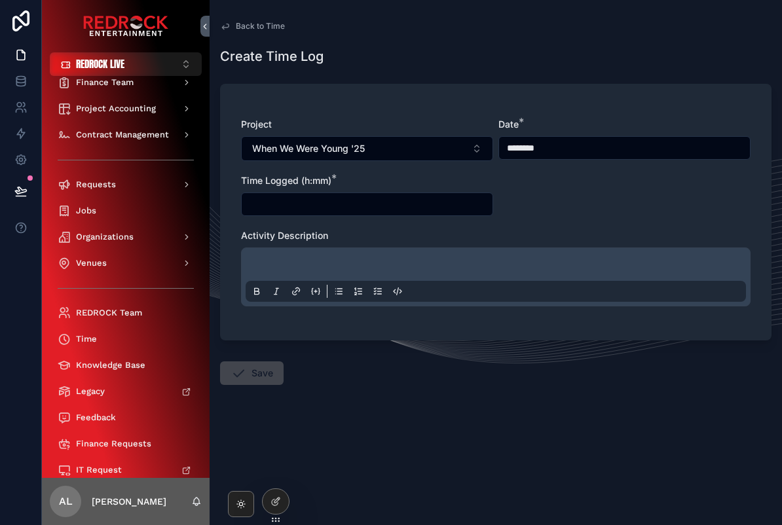
click at [589, 136] on div "Date * ********" at bounding box center [625, 139] width 252 height 43
click at [602, 149] on input "********" at bounding box center [624, 148] width 251 height 18
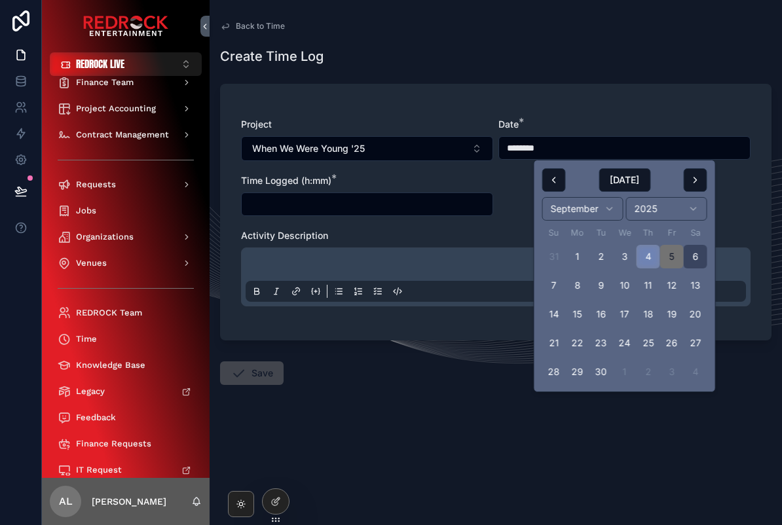
click at [649, 263] on button "4" at bounding box center [649, 257] width 24 height 24
type input "********"
click at [425, 212] on input "scrollable content" at bounding box center [367, 204] width 251 height 18
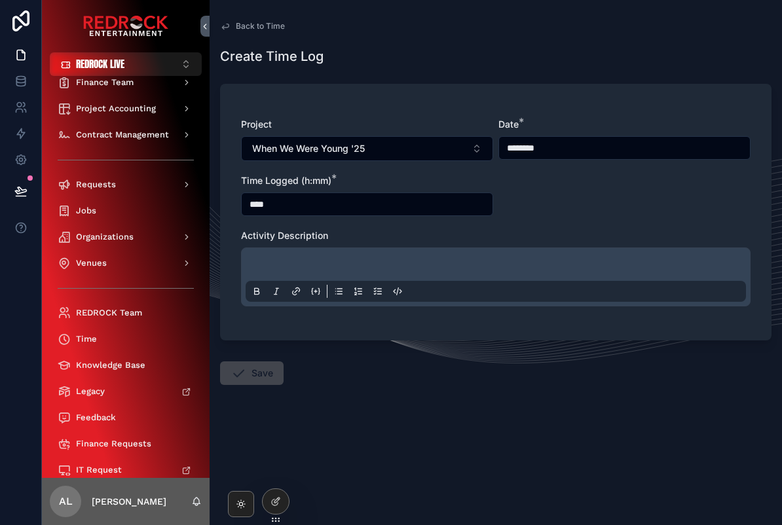
click at [261, 265] on p "scrollable content" at bounding box center [498, 266] width 501 height 13
type input "****"
click at [254, 211] on input "****" at bounding box center [367, 204] width 251 height 18
type input "*"
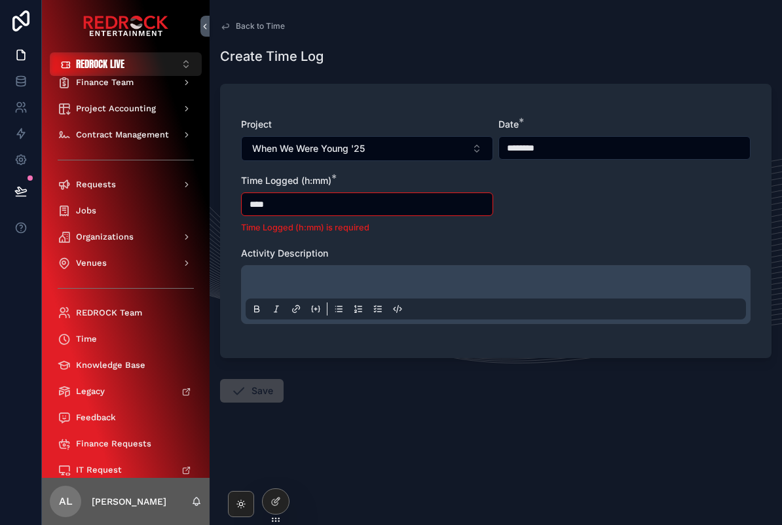
click at [296, 278] on div "scrollable content" at bounding box center [496, 295] width 501 height 50
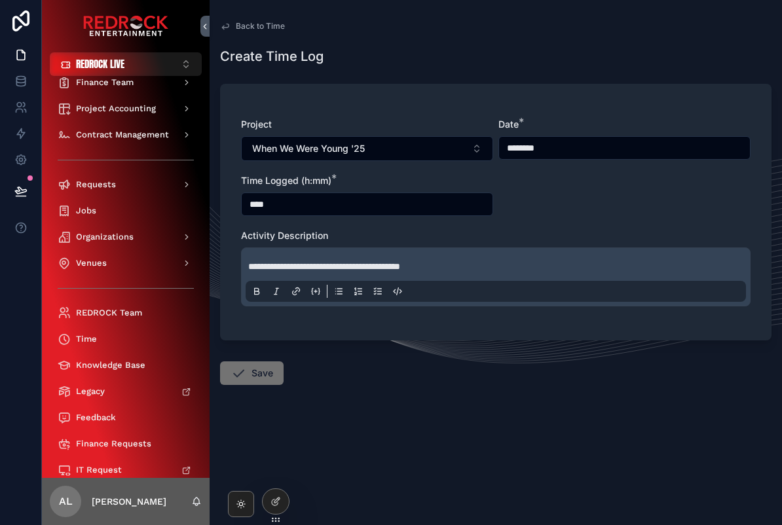
scroll to position [1, 0]
click at [258, 209] on input "****" at bounding box center [367, 204] width 251 height 18
click at [252, 212] on input "****" at bounding box center [367, 204] width 251 height 18
click at [254, 373] on button "Save" at bounding box center [252, 374] width 64 height 24
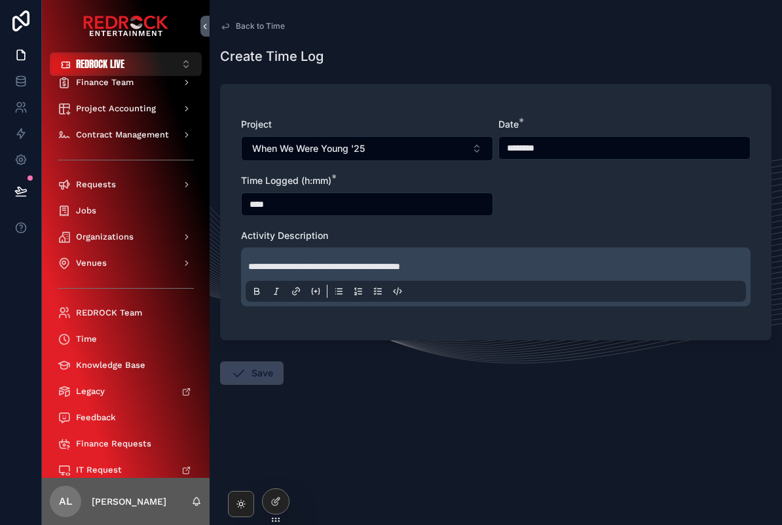
type input "****"
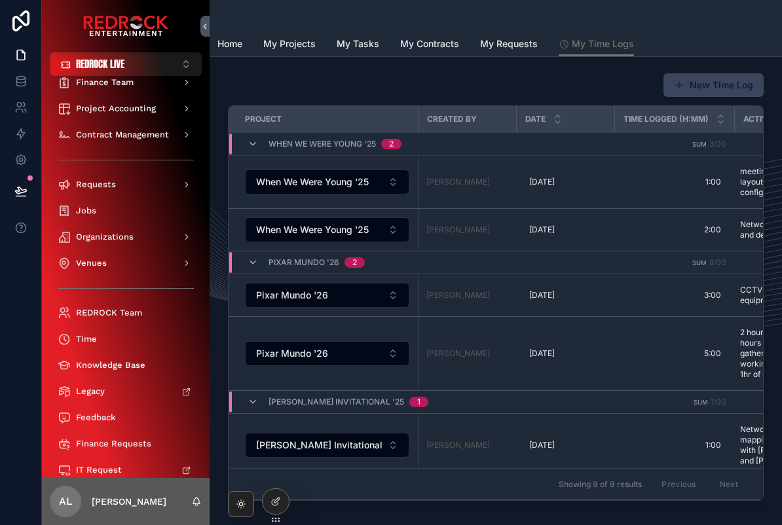
click at [716, 83] on button "New Time Log" at bounding box center [714, 85] width 100 height 24
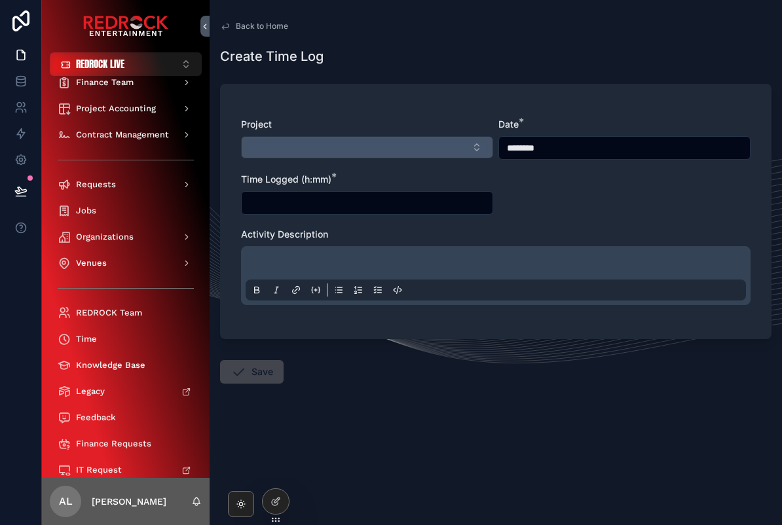
click at [292, 151] on button "Select Button" at bounding box center [367, 147] width 252 height 22
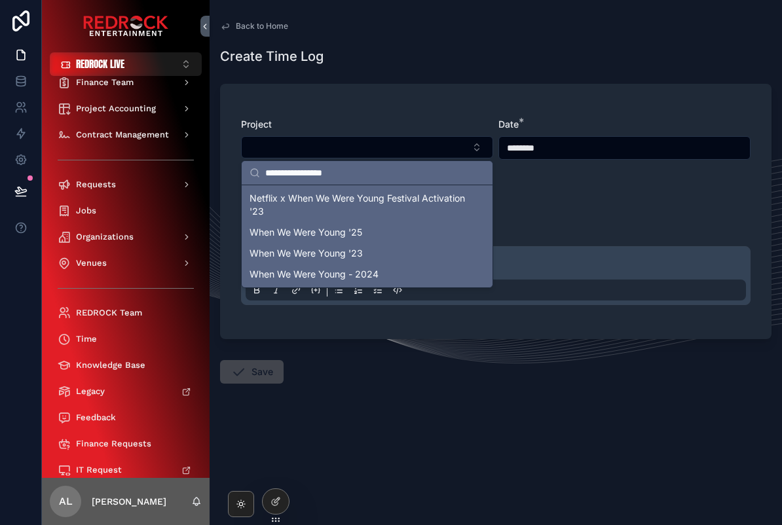
type input "**********"
click at [267, 230] on span "When We Were Young '25" at bounding box center [306, 232] width 113 height 13
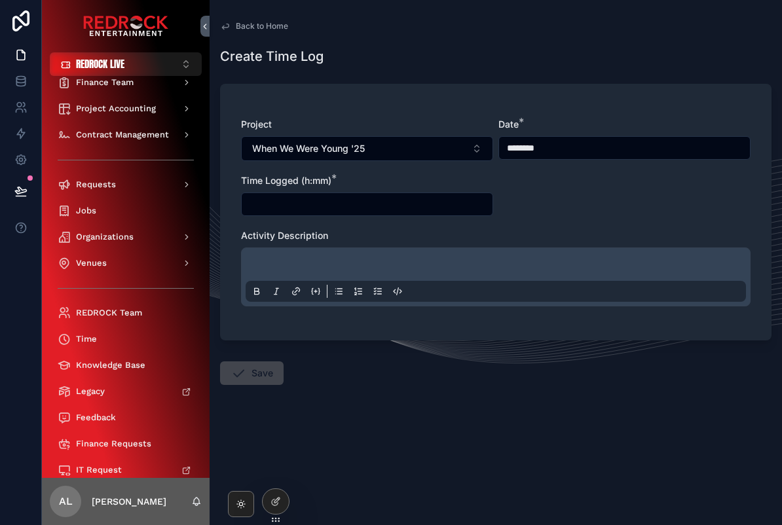
click at [255, 206] on input "scrollable content" at bounding box center [367, 204] width 251 height 18
click at [271, 270] on p "scrollable content" at bounding box center [498, 266] width 501 height 13
type input "****"
click at [606, 141] on input "********" at bounding box center [624, 148] width 251 height 18
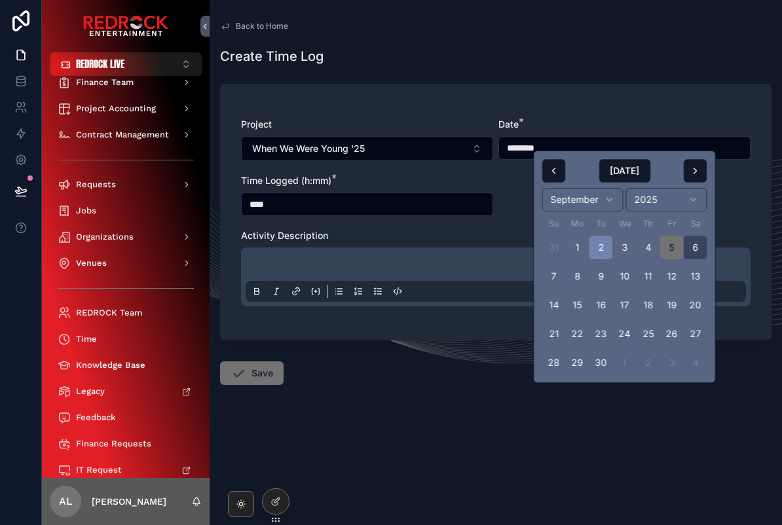
click at [607, 248] on button "2" at bounding box center [602, 248] width 24 height 24
type input "********"
click at [491, 260] on p "scrollable content" at bounding box center [498, 266] width 501 height 13
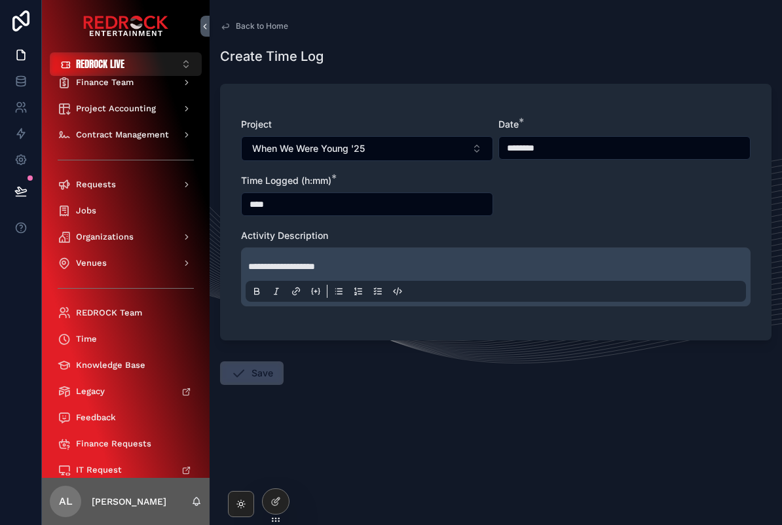
click at [223, 375] on button "Save" at bounding box center [252, 374] width 64 height 24
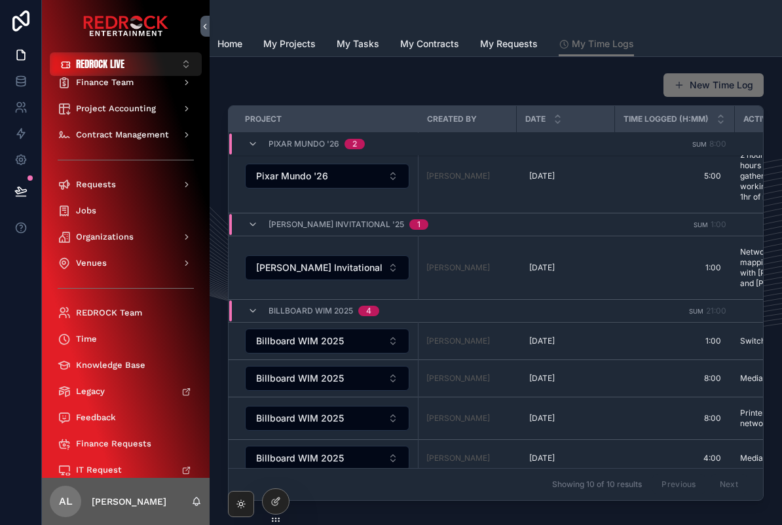
scroll to position [214, 0]
click at [735, 495] on div "Previous Next" at bounding box center [700, 485] width 95 height 20
click at [689, 489] on div "Previous Next" at bounding box center [700, 485] width 95 height 20
click at [725, 495] on div "Previous Next" at bounding box center [700, 485] width 95 height 20
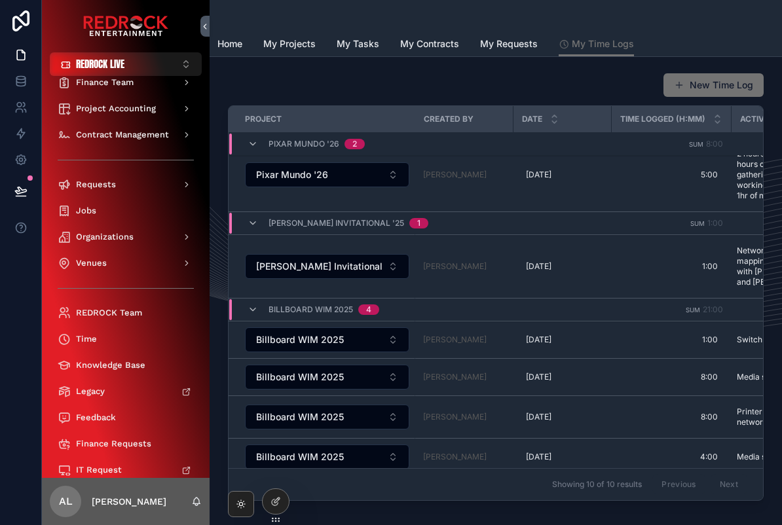
scroll to position [214, 1]
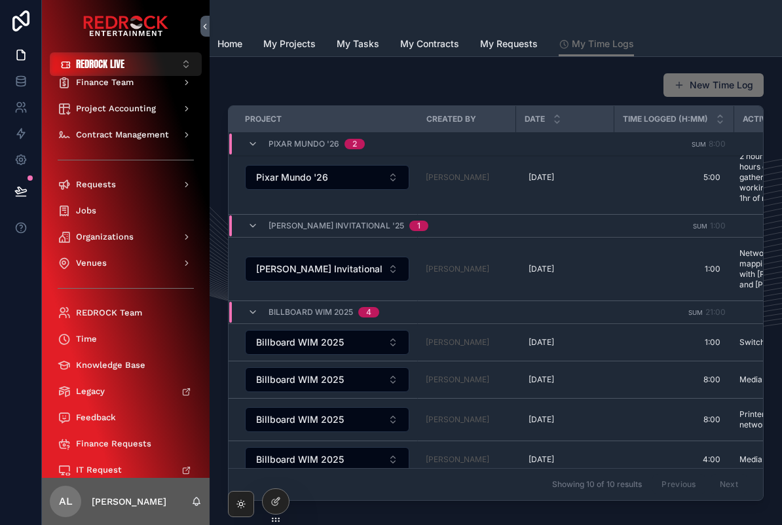
click at [739, 491] on div "Previous Next" at bounding box center [700, 485] width 95 height 20
click at [679, 494] on div "Previous Next" at bounding box center [700, 485] width 95 height 20
click at [728, 494] on div "Previous Next" at bounding box center [700, 485] width 95 height 20
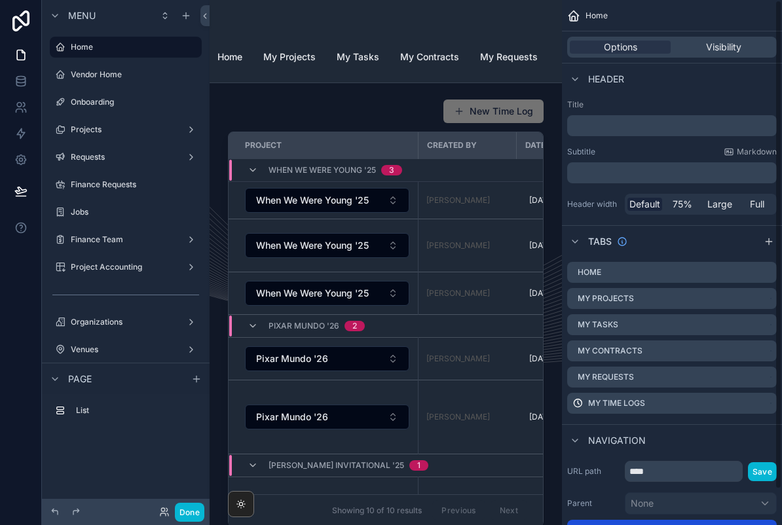
scroll to position [0, 0]
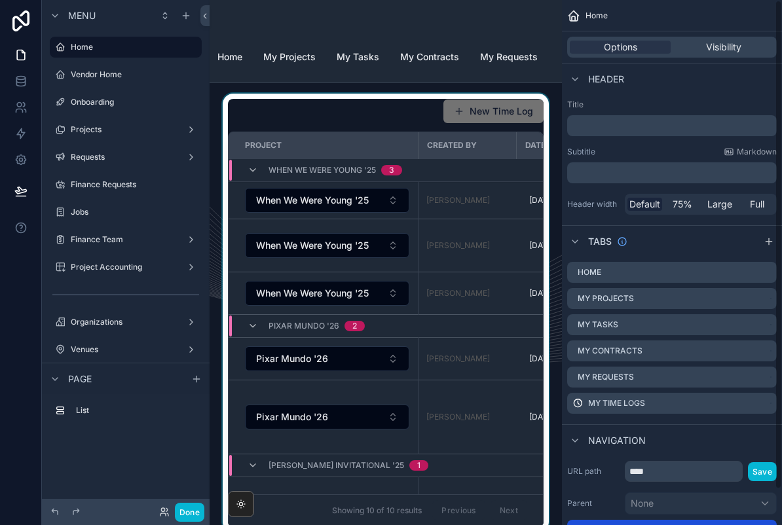
click at [460, 333] on div "Pixar Mundo '26 2" at bounding box center [421, 326] width 385 height 21
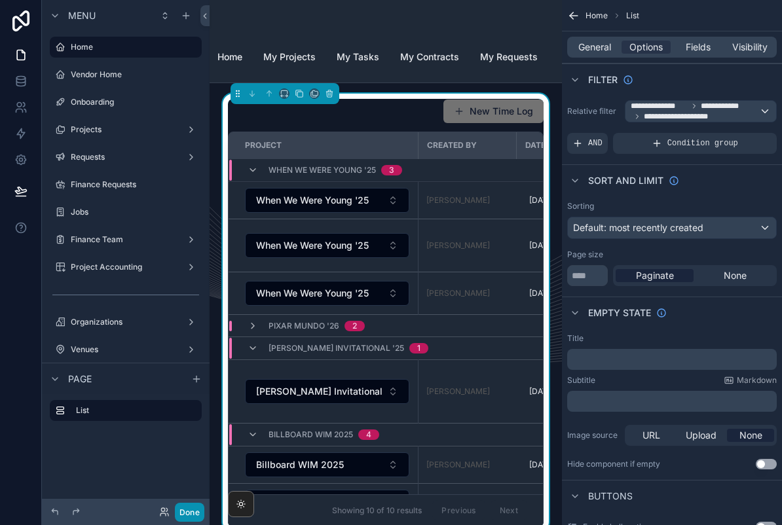
click at [196, 512] on button "Done" at bounding box center [189, 512] width 29 height 19
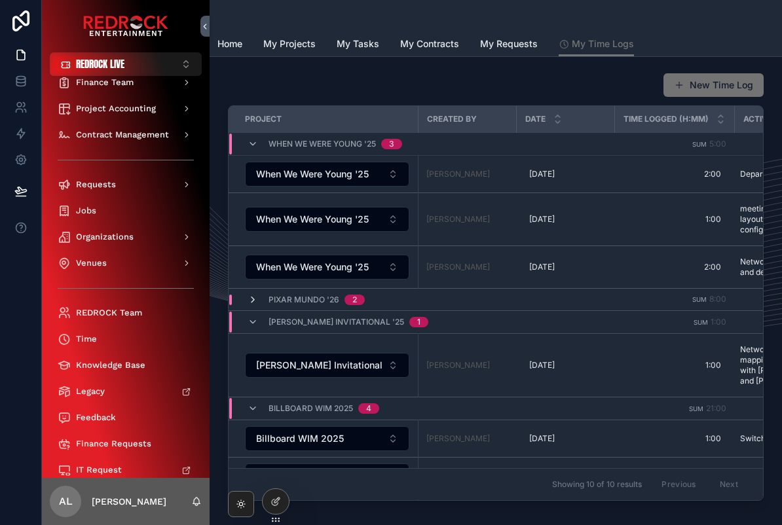
click at [251, 303] on icon "scrollable content" at bounding box center [253, 300] width 10 height 10
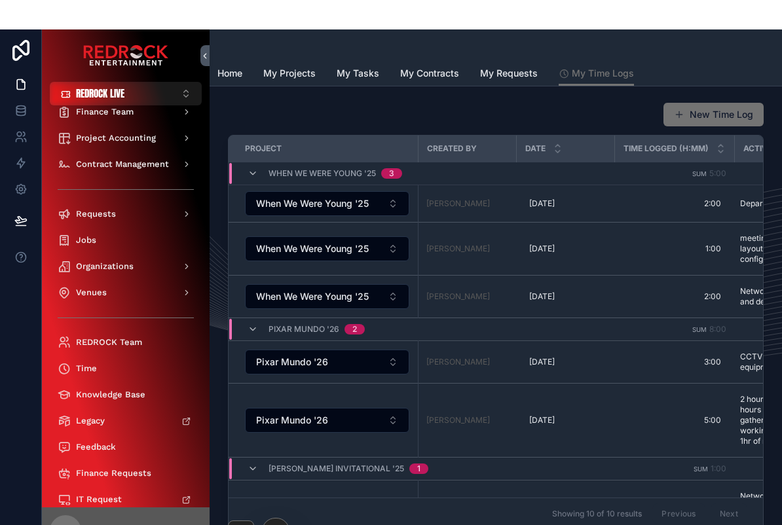
scroll to position [21, 0]
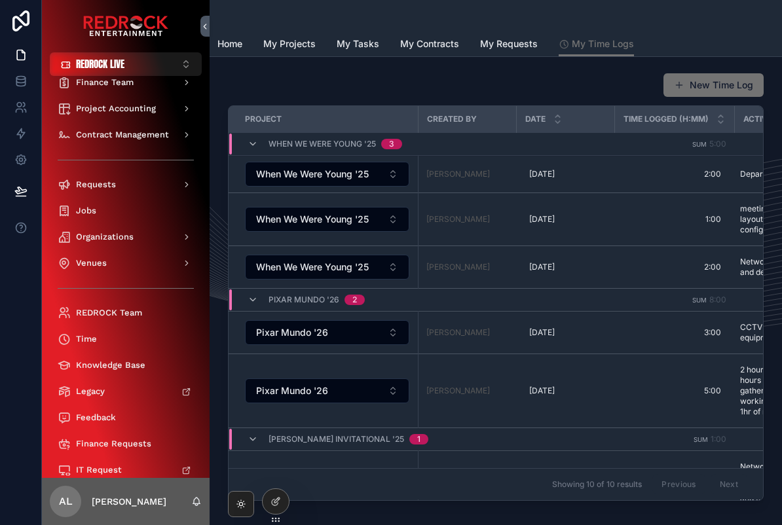
click at [530, 73] on div "New Time Log" at bounding box center [496, 85] width 536 height 25
click at [487, 429] on div "[PERSON_NAME] Invitational '25 1" at bounding box center [421, 439] width 385 height 21
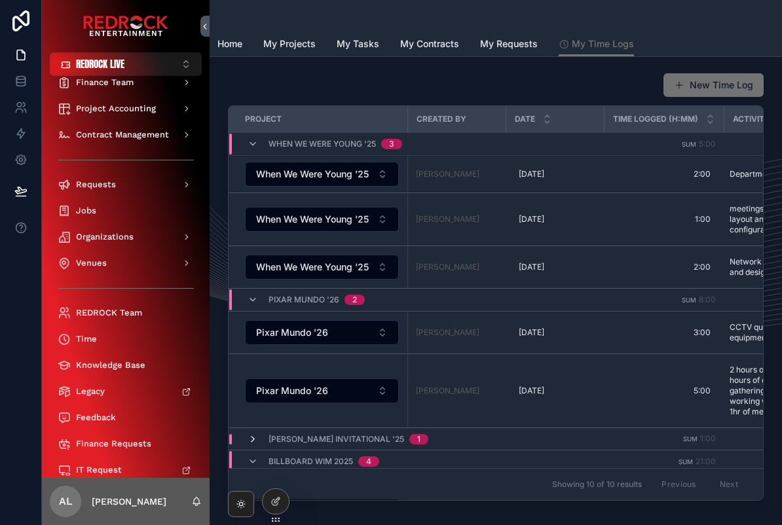
click at [257, 434] on icon "scrollable content" at bounding box center [253, 439] width 10 height 10
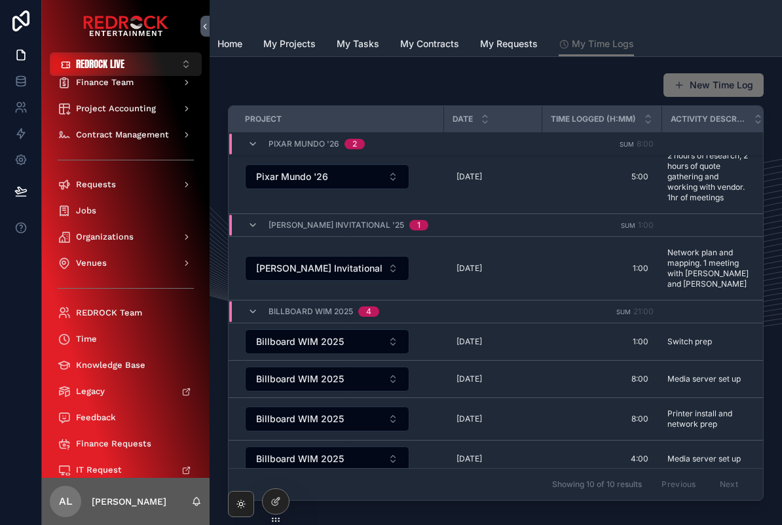
scroll to position [214, 71]
click at [582, 479] on td "Sum 35:00" at bounding box center [603, 487] width 120 height 17
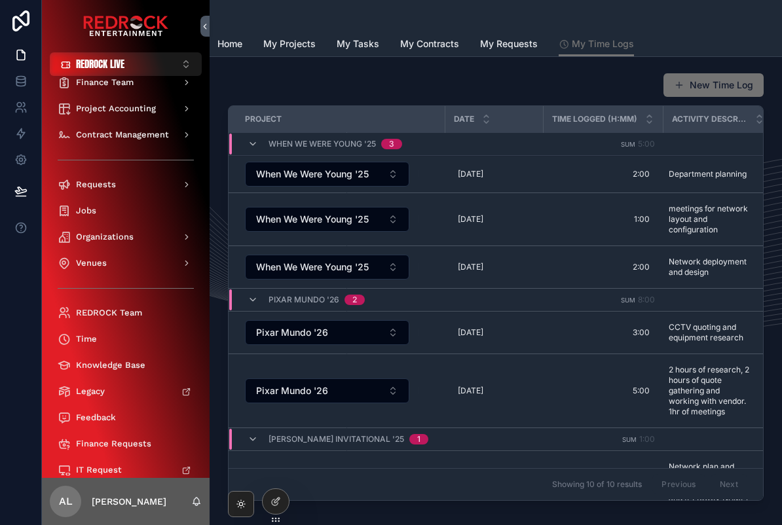
scroll to position [0, 0]
click at [610, 82] on div "New Time Log" at bounding box center [496, 85] width 536 height 25
click at [701, 85] on button "New Time Log" at bounding box center [714, 85] width 100 height 24
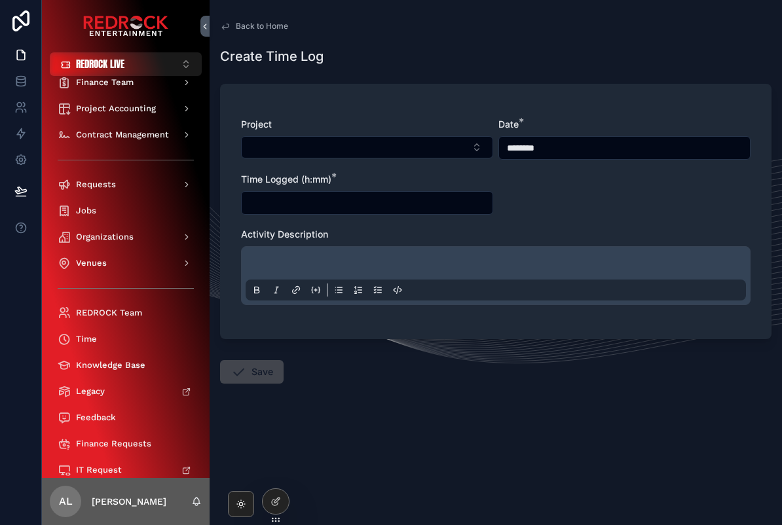
click at [605, 149] on input "********" at bounding box center [624, 148] width 251 height 18
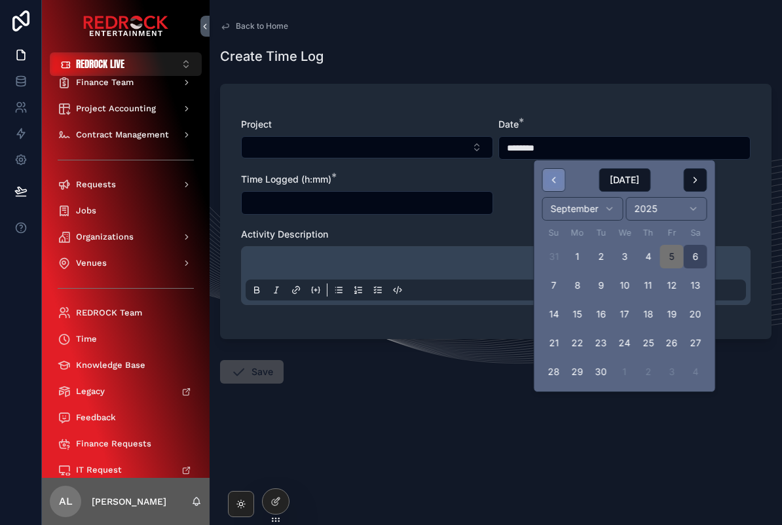
click at [560, 176] on button "scrollable content" at bounding box center [555, 180] width 24 height 24
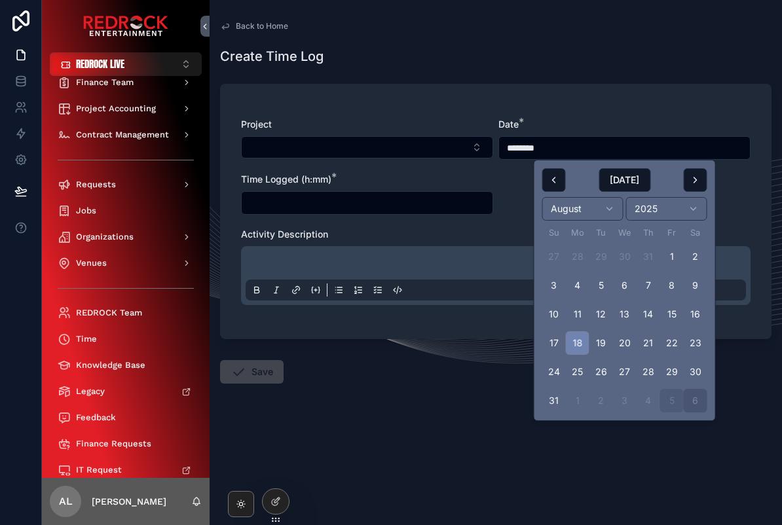
click at [575, 344] on button "18" at bounding box center [578, 344] width 24 height 24
type input "*********"
click at [444, 437] on form "Project Date * ********* Time Logged (h:mm) * Activity Description Save" at bounding box center [496, 272] width 552 height 392
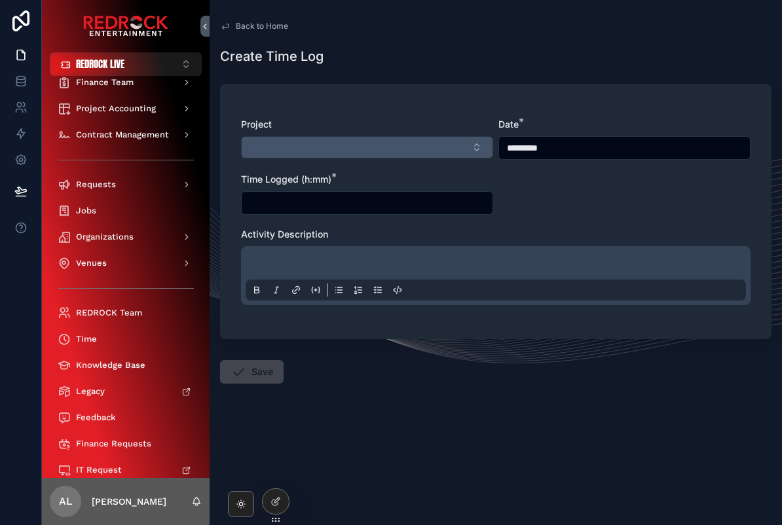
click at [384, 158] on button "Select Button" at bounding box center [367, 147] width 252 height 22
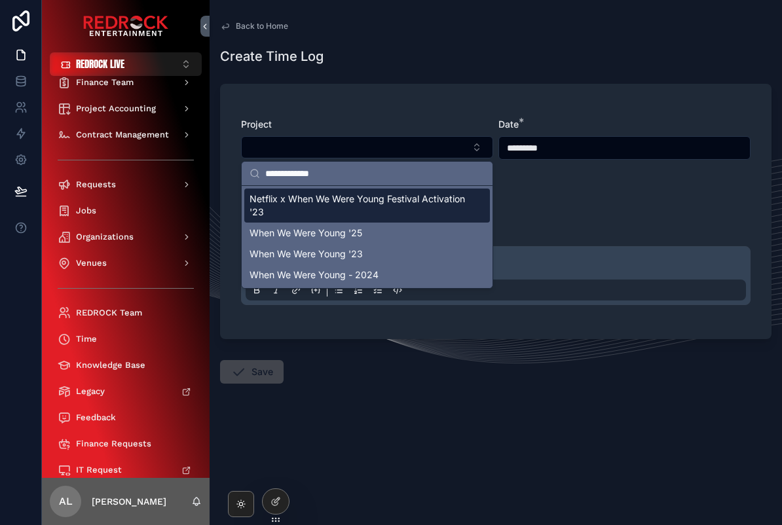
type input "**********"
click at [400, 237] on div "When We Were Young '25" at bounding box center [367, 233] width 246 height 21
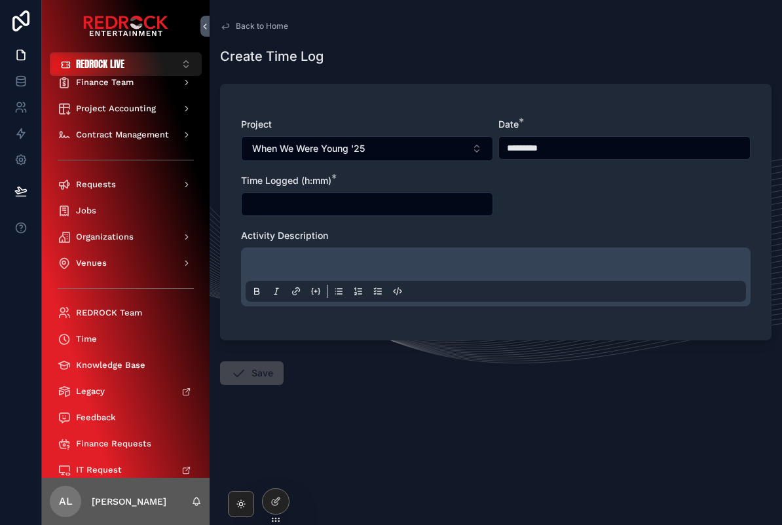
click at [419, 205] on input "scrollable content" at bounding box center [367, 204] width 251 height 18
type input "*"
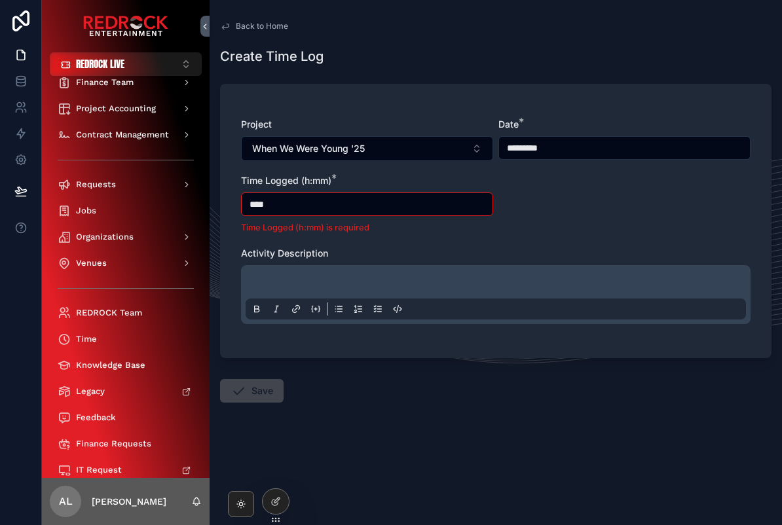
click at [531, 286] on div "scrollable content" at bounding box center [496, 295] width 501 height 50
type input "****"
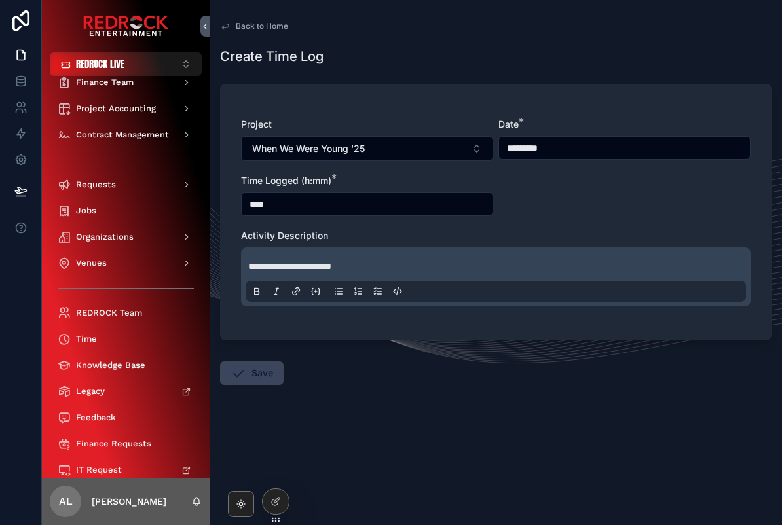
click at [242, 368] on icon "scrollable content" at bounding box center [239, 374] width 16 height 16
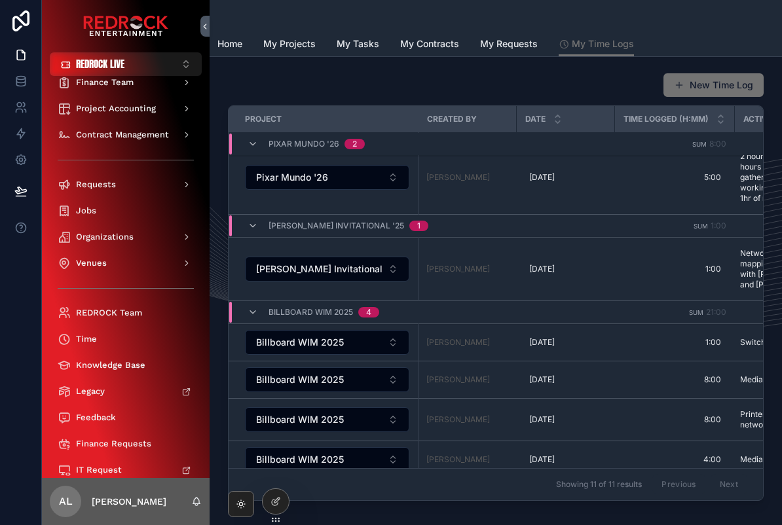
scroll to position [249, 0]
